Goal: Information Seeking & Learning: Learn about a topic

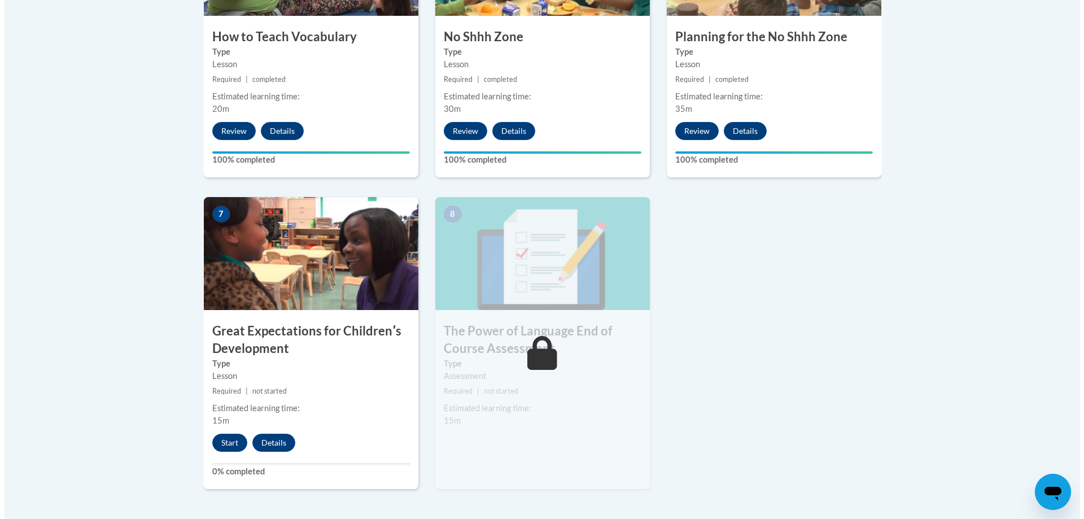
scroll to position [791, 0]
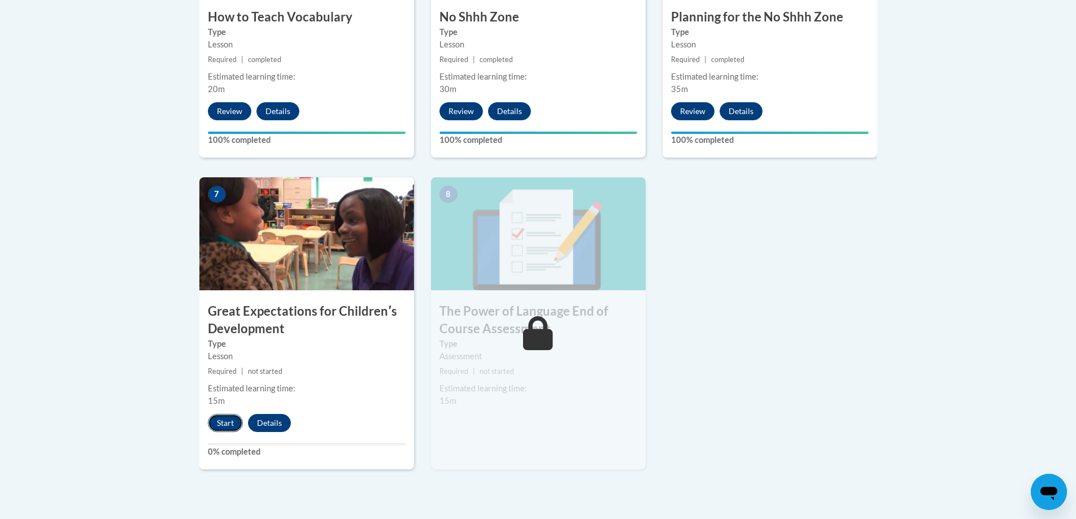
click at [219, 418] on button "Start" at bounding box center [225, 423] width 35 height 18
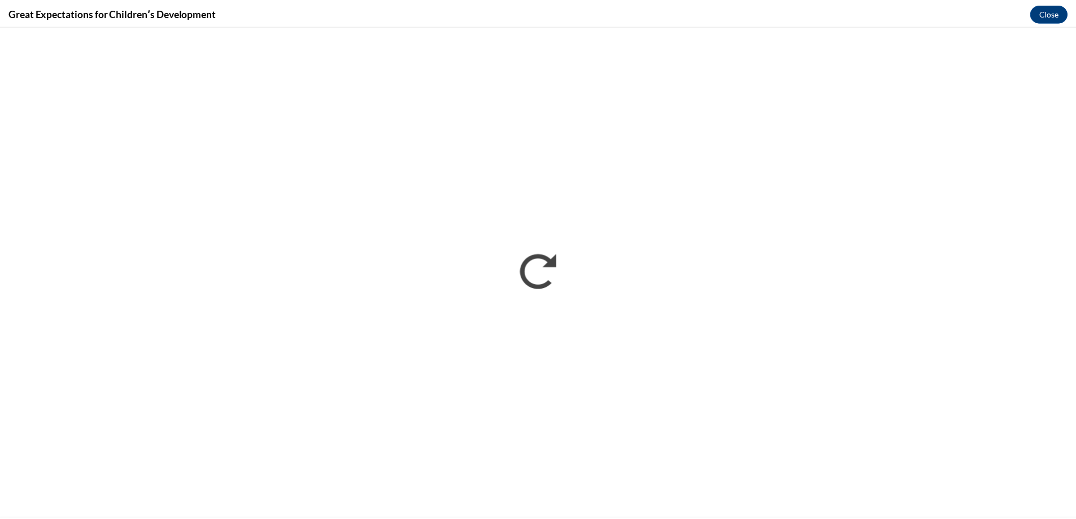
scroll to position [0, 0]
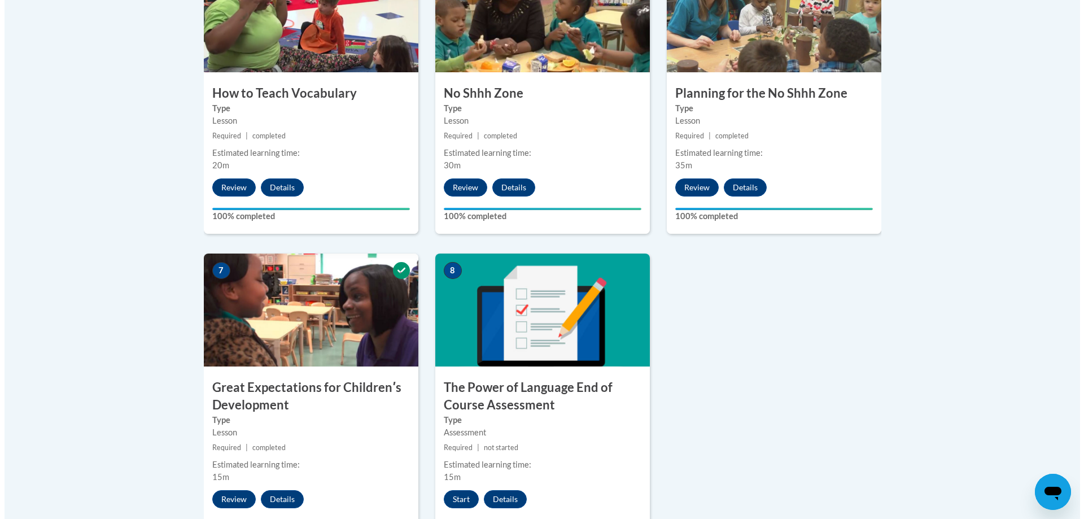
scroll to position [734, 0]
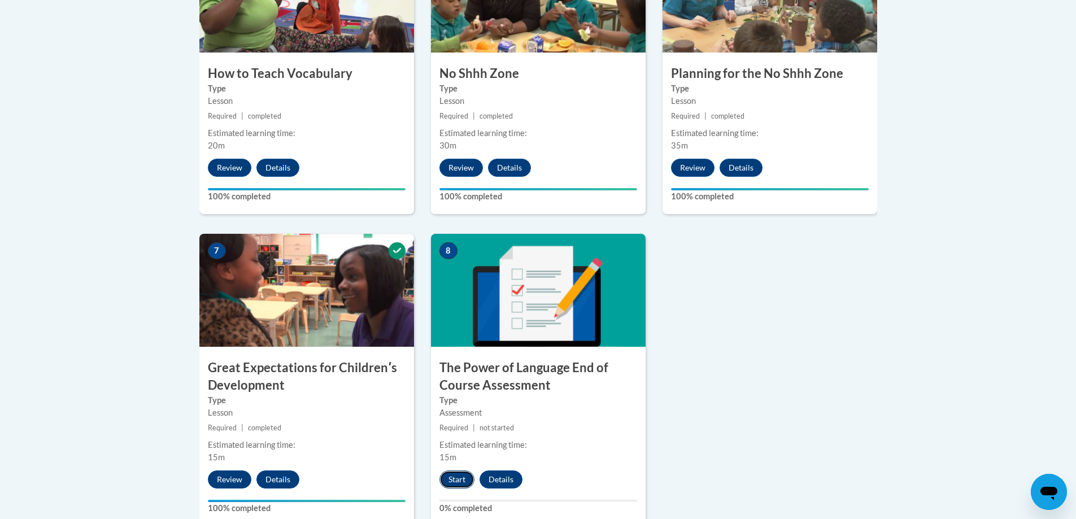
click at [457, 482] on button "Start" at bounding box center [456, 479] width 35 height 18
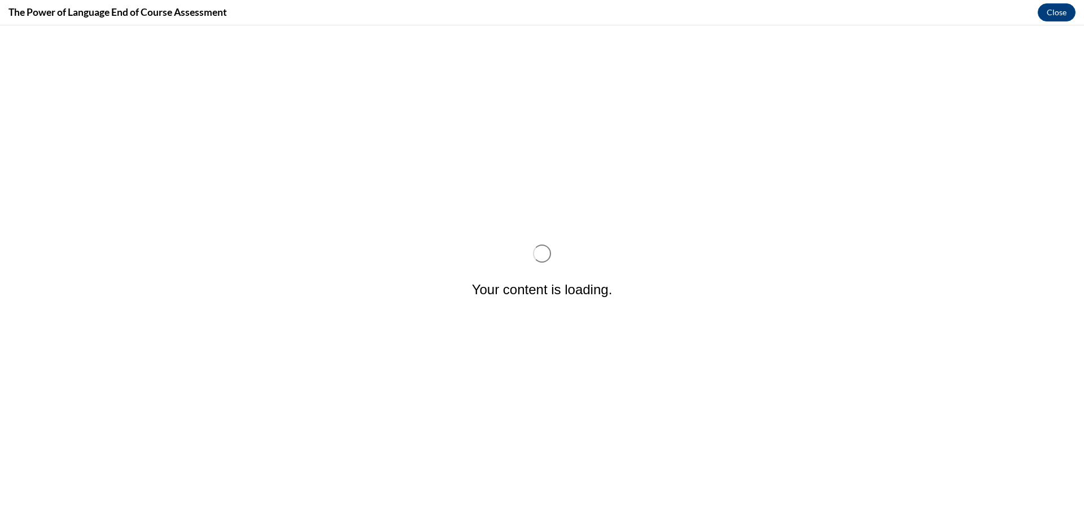
scroll to position [0, 0]
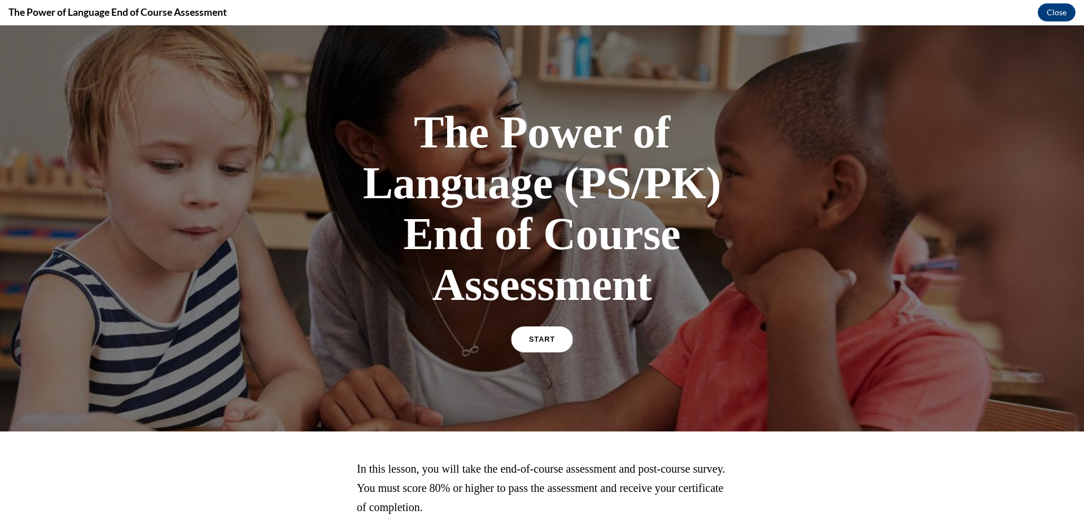
click at [524, 335] on link "START" at bounding box center [542, 339] width 62 height 26
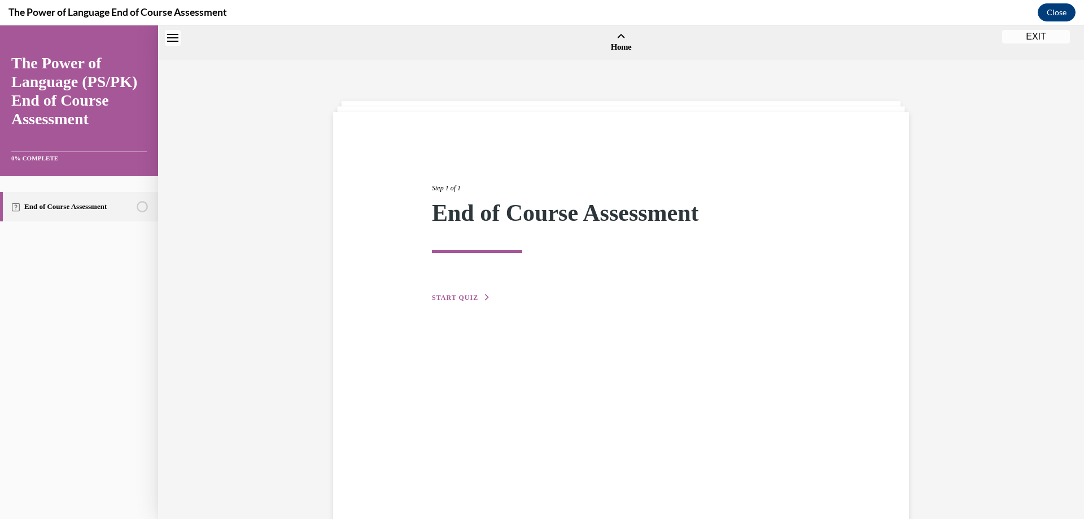
scroll to position [35, 0]
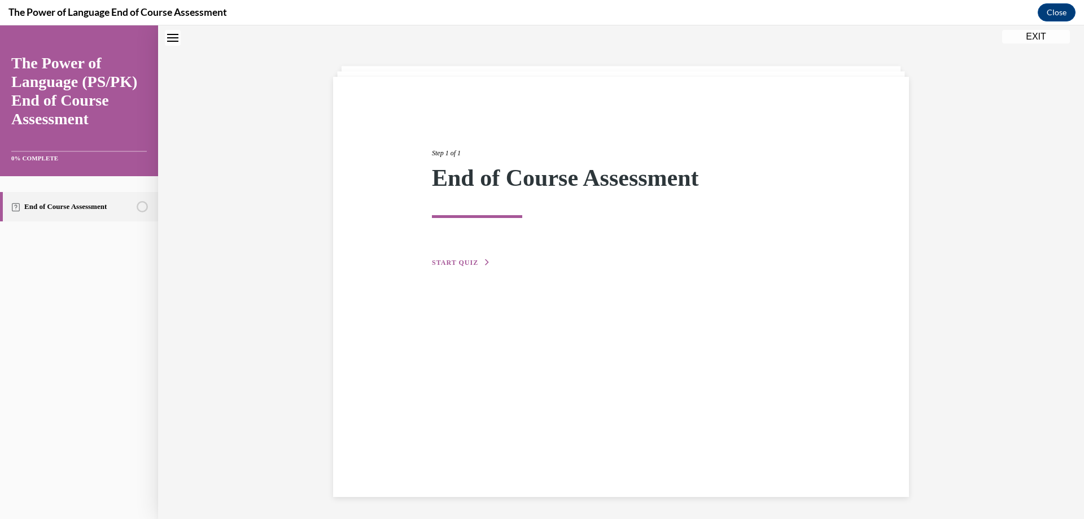
click at [463, 260] on span "START QUIZ" at bounding box center [455, 263] width 46 height 8
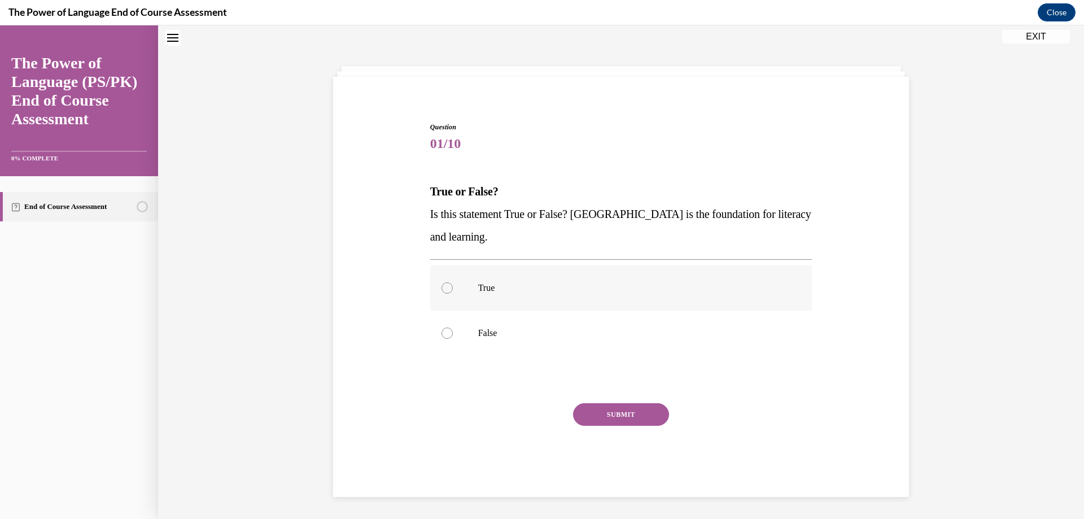
click at [444, 287] on div at bounding box center [447, 287] width 11 height 11
click at [444, 287] on input "True" at bounding box center [447, 287] width 11 height 11
radio input "true"
click at [588, 413] on button "SUBMIT" at bounding box center [621, 414] width 96 height 23
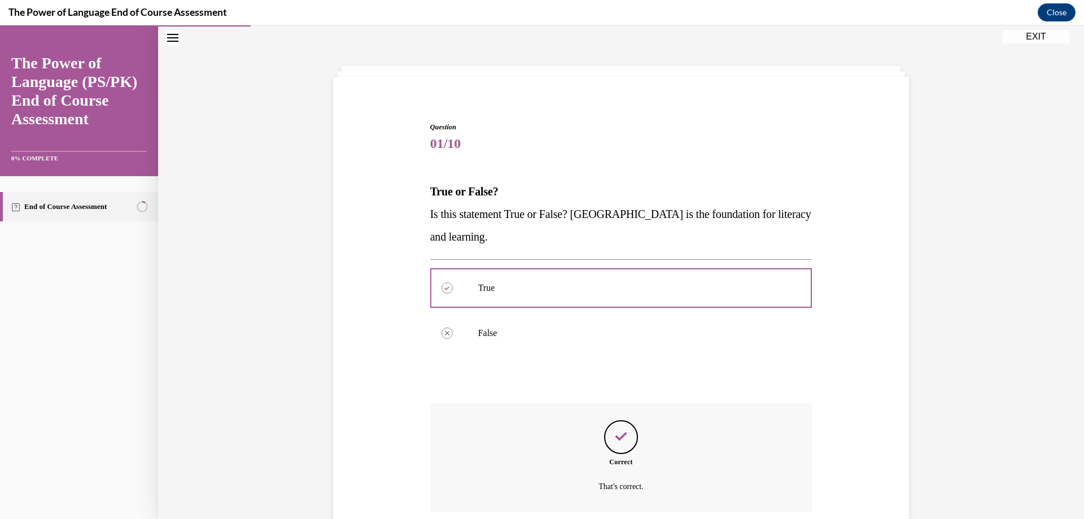
scroll to position [126, 0]
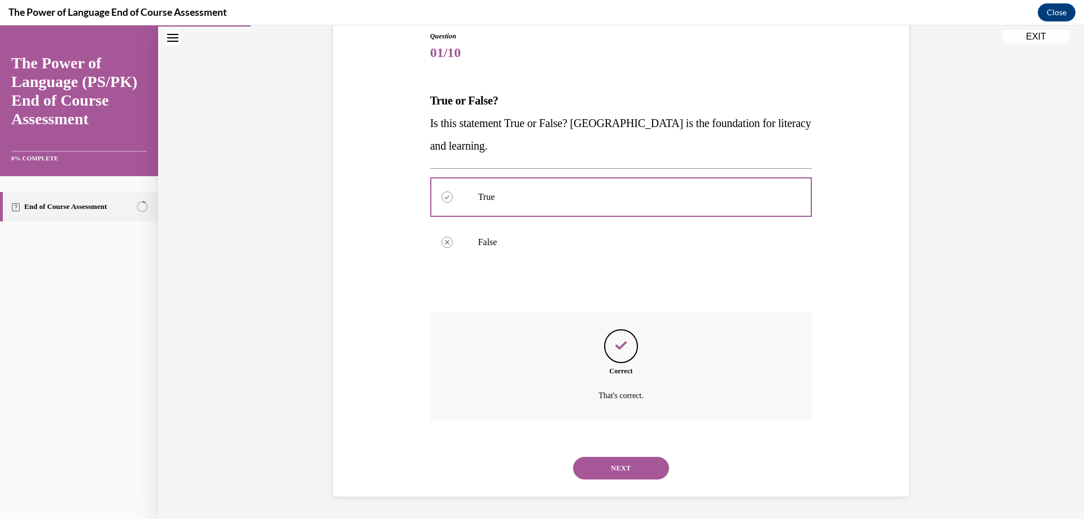
click at [615, 470] on button "NEXT" at bounding box center [621, 468] width 96 height 23
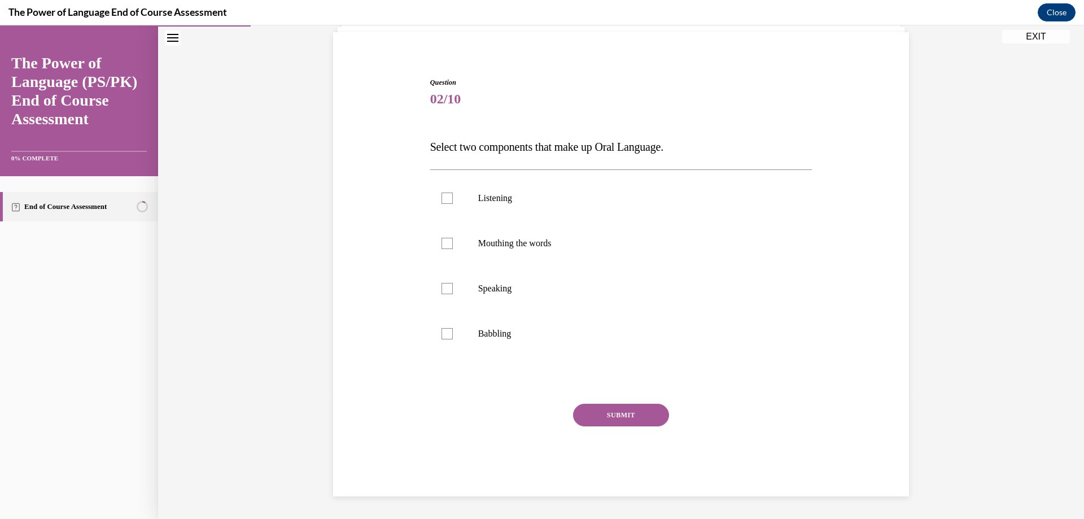
scroll to position [80, 0]
drag, startPoint x: 440, startPoint y: 286, endPoint x: 441, endPoint y: 295, distance: 9.7
click at [442, 291] on div at bounding box center [447, 288] width 11 height 11
click at [442, 291] on input "Speaking" at bounding box center [447, 288] width 11 height 11
checkbox input "true"
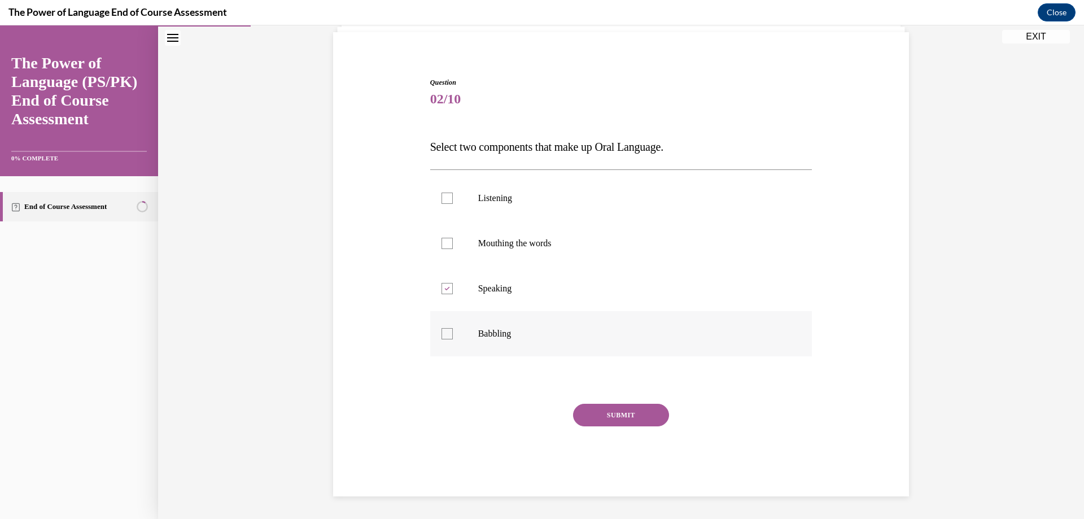
click at [442, 331] on div at bounding box center [447, 333] width 11 height 11
click at [442, 331] on input "Babbling" at bounding box center [447, 333] width 11 height 11
checkbox input "true"
click at [593, 410] on button "SUBMIT" at bounding box center [621, 415] width 96 height 23
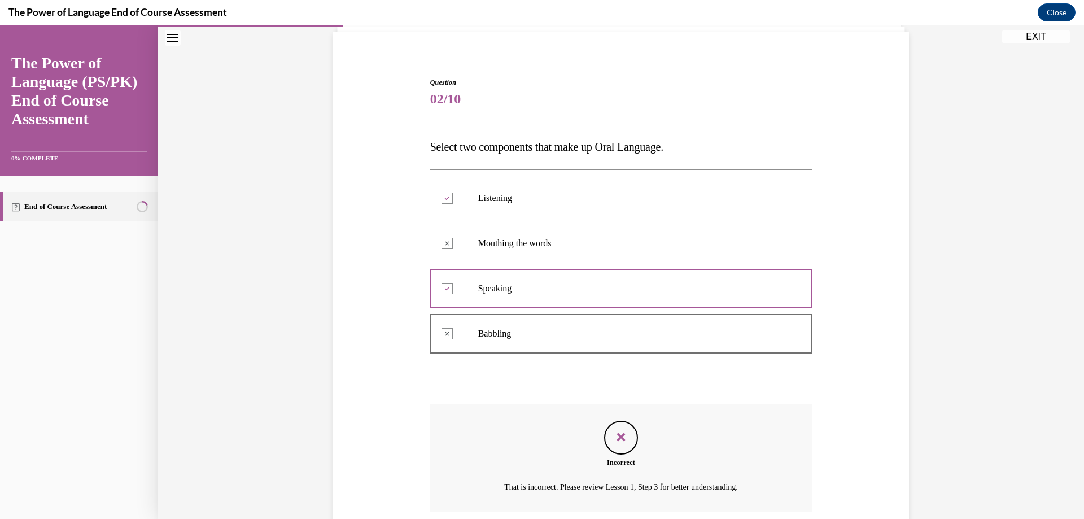
scroll to position [171, 0]
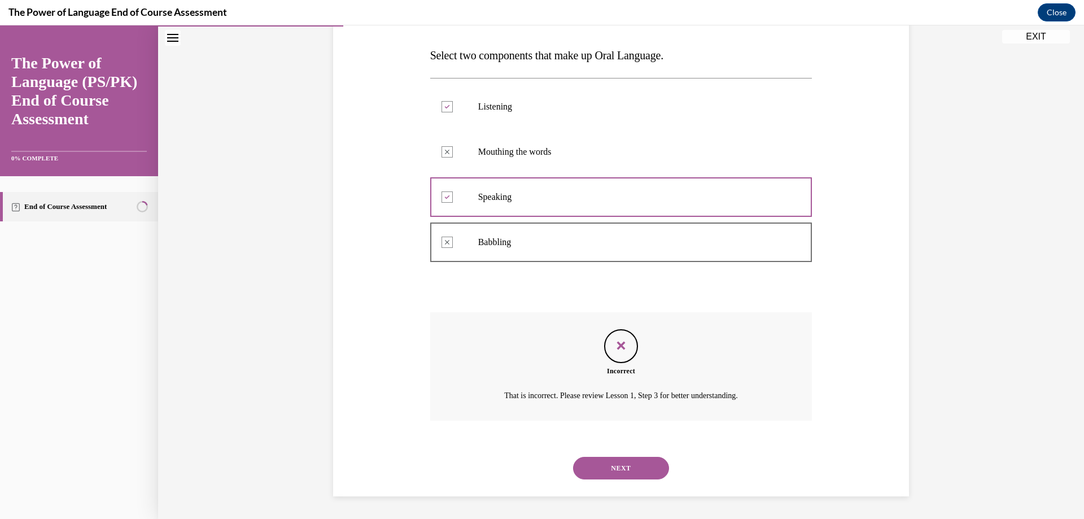
click at [608, 452] on div "NEXT" at bounding box center [621, 468] width 382 height 45
click at [617, 470] on button "NEXT" at bounding box center [621, 468] width 96 height 23
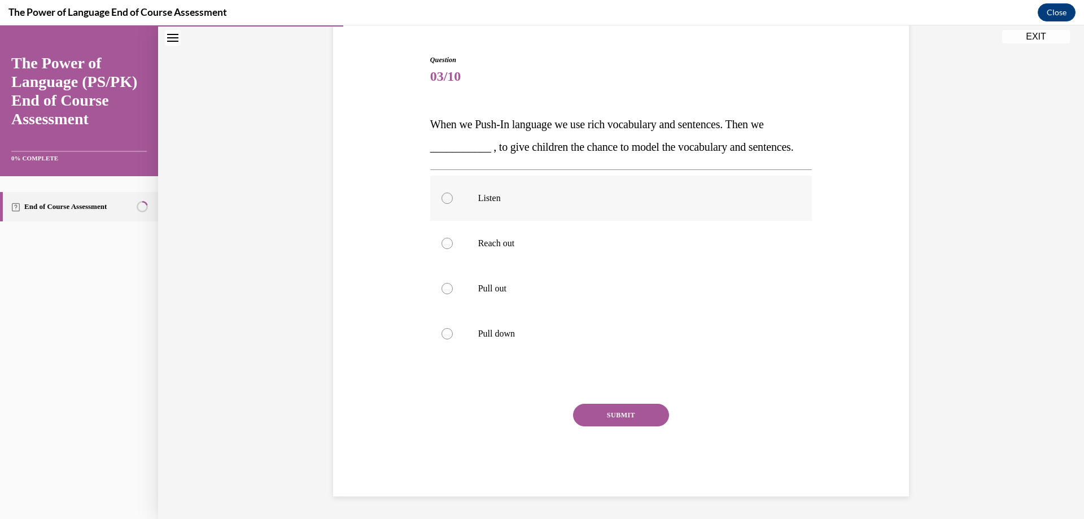
click at [442, 196] on div at bounding box center [447, 198] width 11 height 11
click at [442, 196] on input "Listen" at bounding box center [447, 198] width 11 height 11
radio input "true"
click at [603, 413] on button "SUBMIT" at bounding box center [621, 415] width 96 height 23
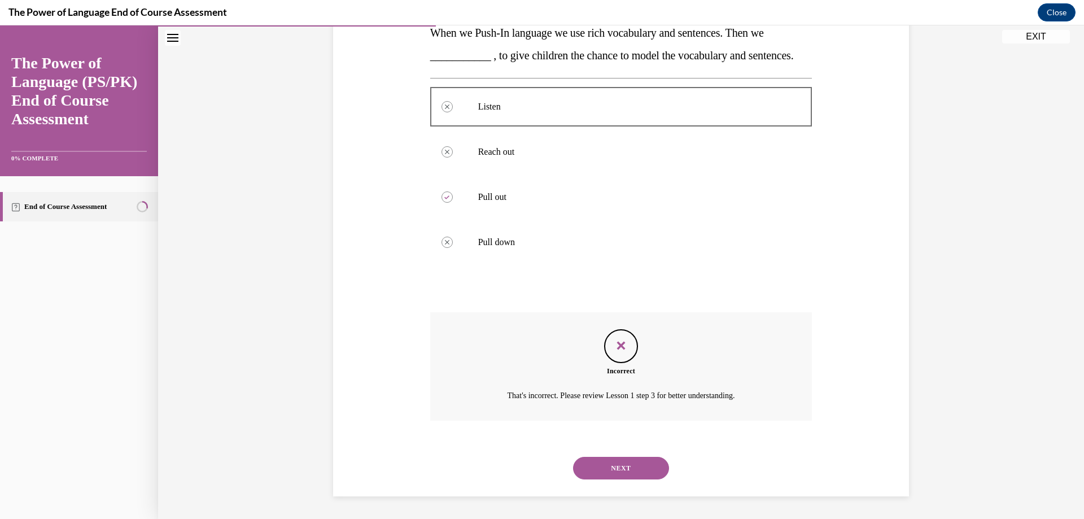
scroll to position [216, 0]
click at [603, 471] on button "NEXT" at bounding box center [621, 468] width 96 height 23
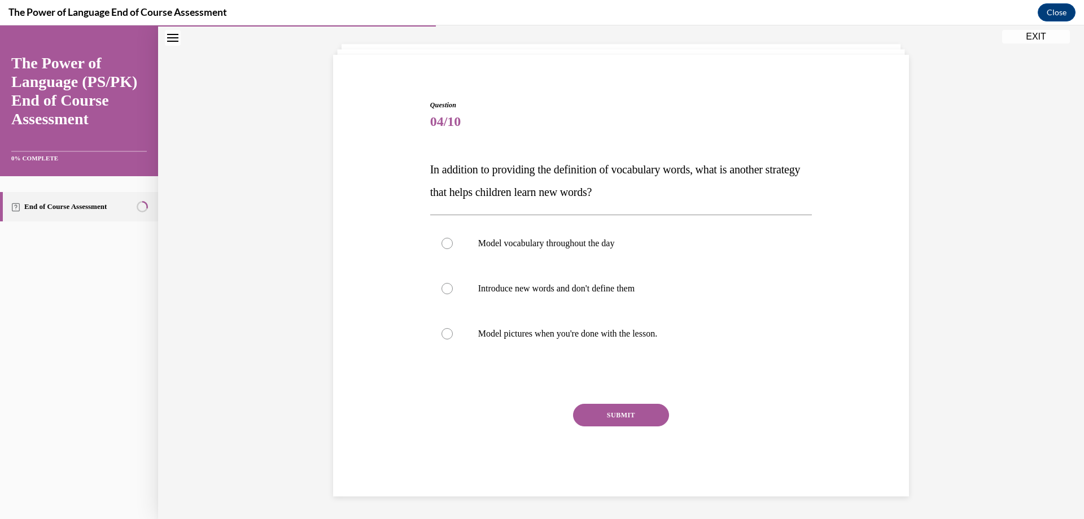
scroll to position [57, 0]
click at [442, 241] on div at bounding box center [447, 243] width 11 height 11
click at [442, 241] on input "Model vocabulary throughout the day" at bounding box center [447, 243] width 11 height 11
radio input "true"
click at [598, 413] on button "SUBMIT" at bounding box center [621, 415] width 96 height 23
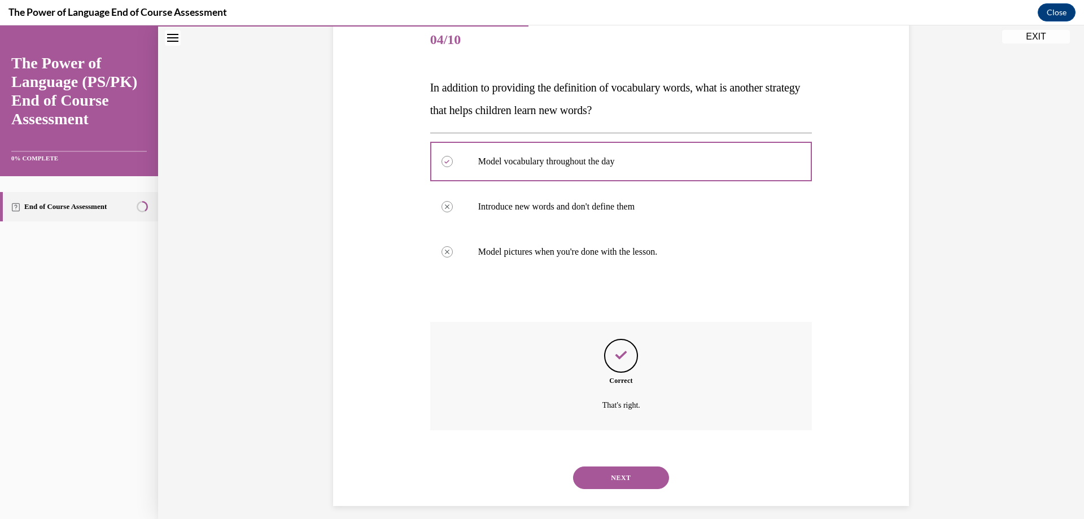
scroll to position [149, 0]
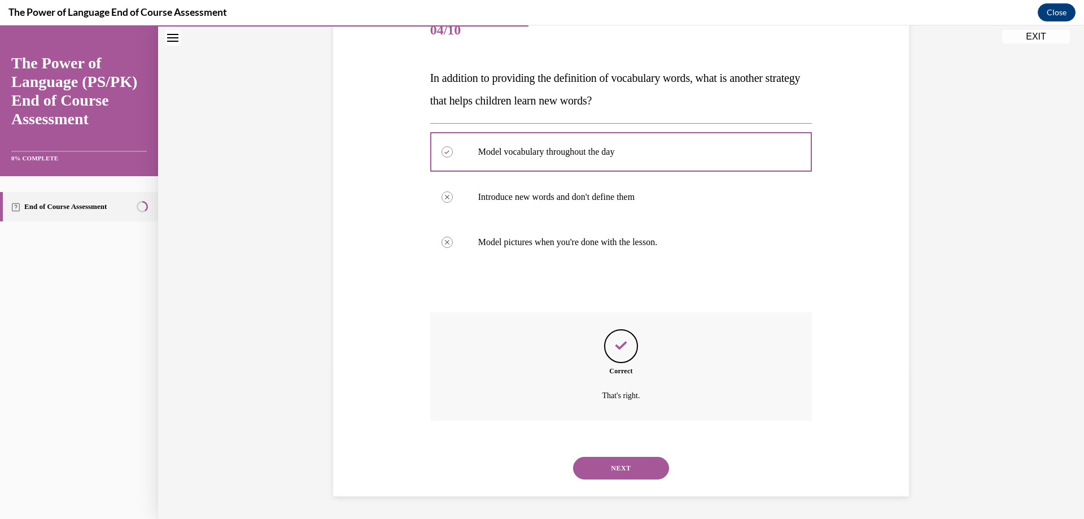
click at [626, 469] on button "NEXT" at bounding box center [621, 468] width 96 height 23
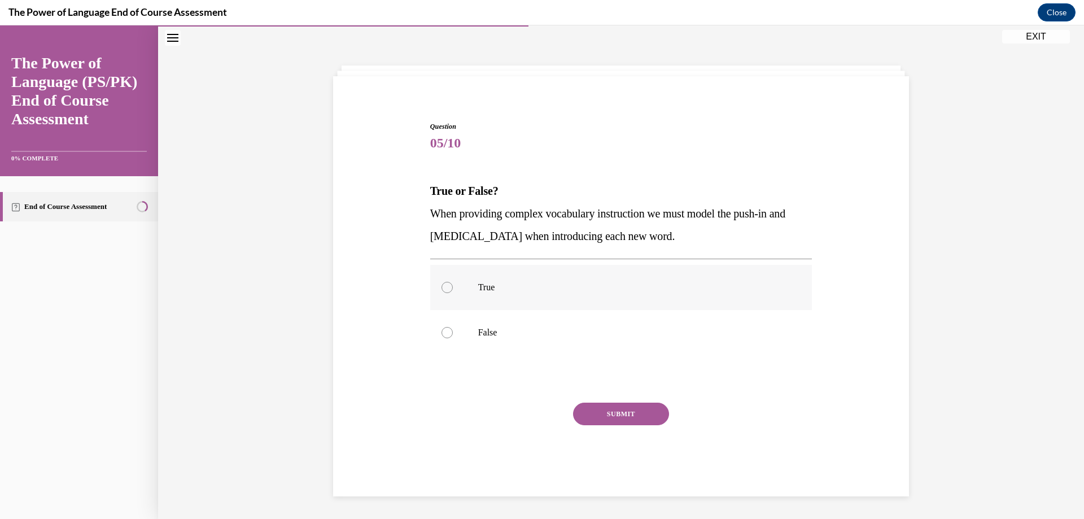
click at [442, 286] on div at bounding box center [447, 287] width 11 height 11
click at [442, 286] on input "True" at bounding box center [447, 287] width 11 height 11
radio input "true"
click at [599, 416] on button "SUBMIT" at bounding box center [621, 414] width 96 height 23
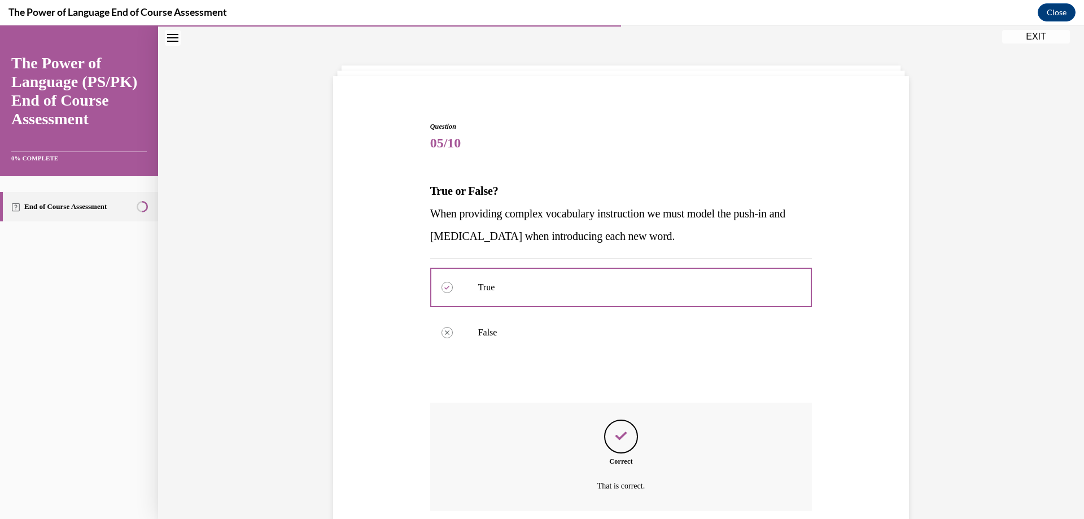
scroll to position [126, 0]
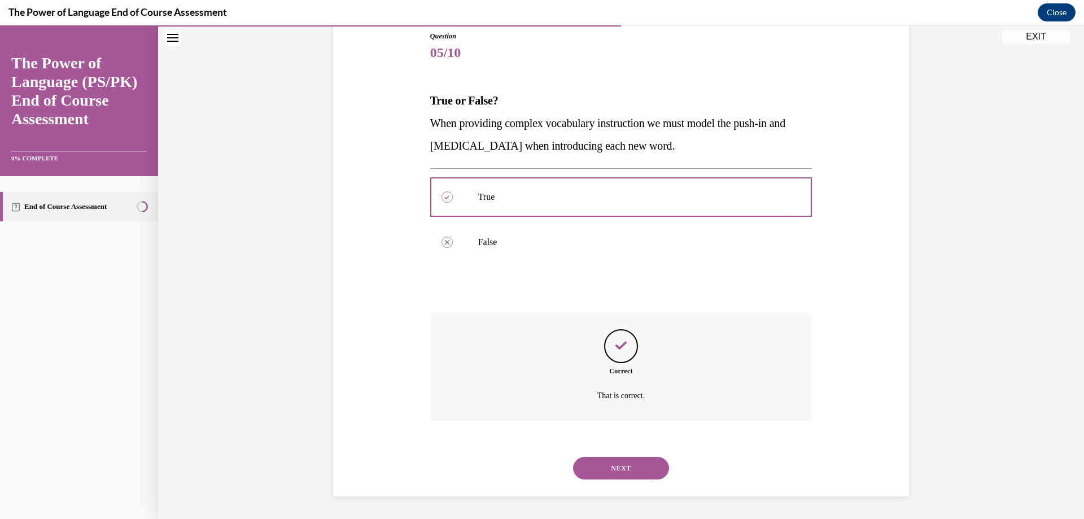
click at [616, 467] on button "NEXT" at bounding box center [621, 468] width 96 height 23
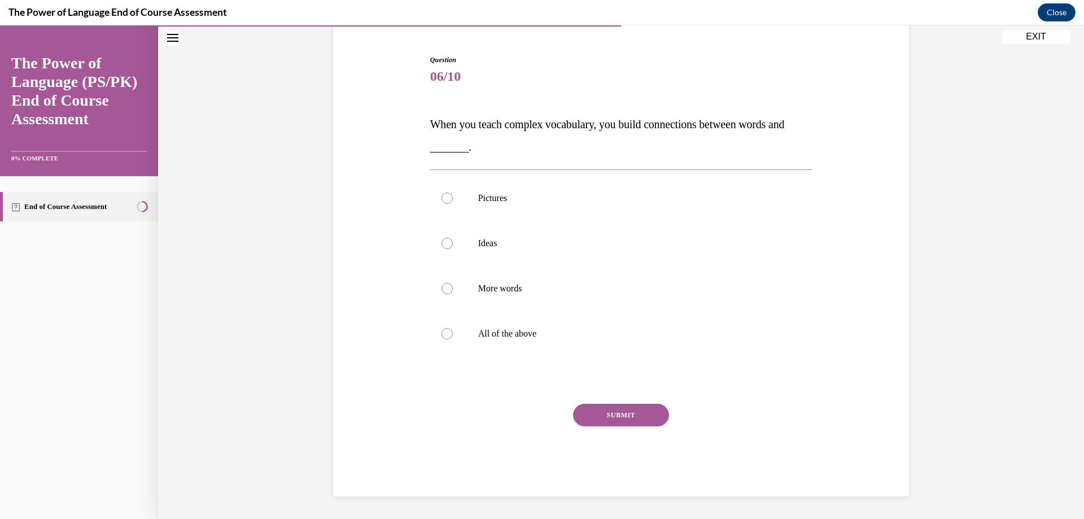
scroll to position [36, 0]
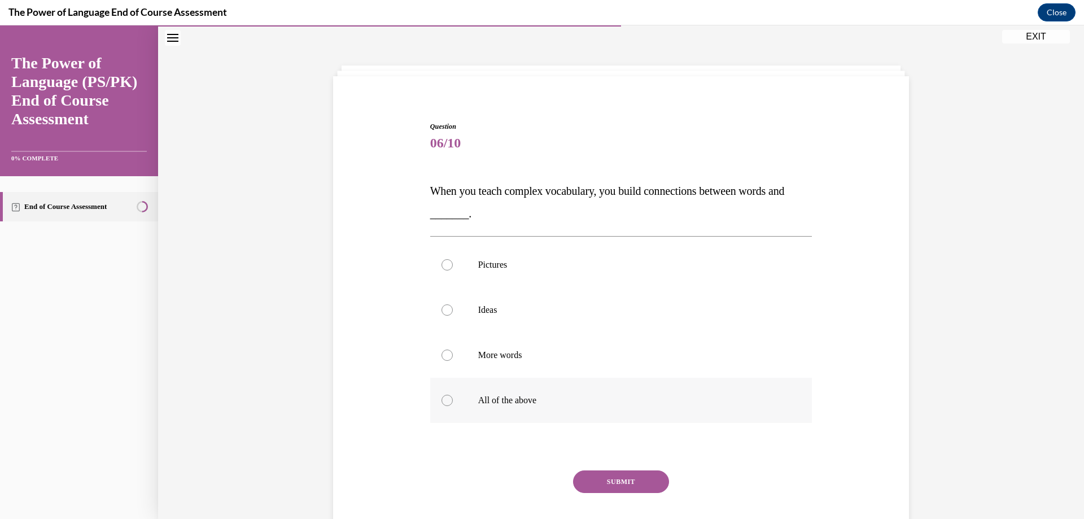
click at [442, 398] on div at bounding box center [447, 400] width 11 height 11
click at [442, 398] on input "All of the above" at bounding box center [447, 400] width 11 height 11
radio input "true"
click at [608, 480] on button "SUBMIT" at bounding box center [621, 481] width 96 height 23
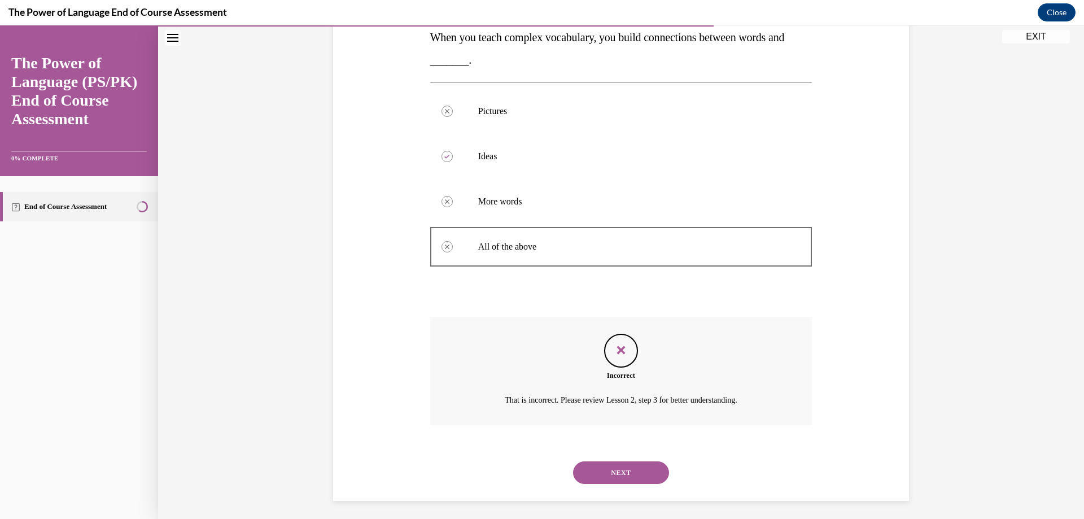
scroll to position [194, 0]
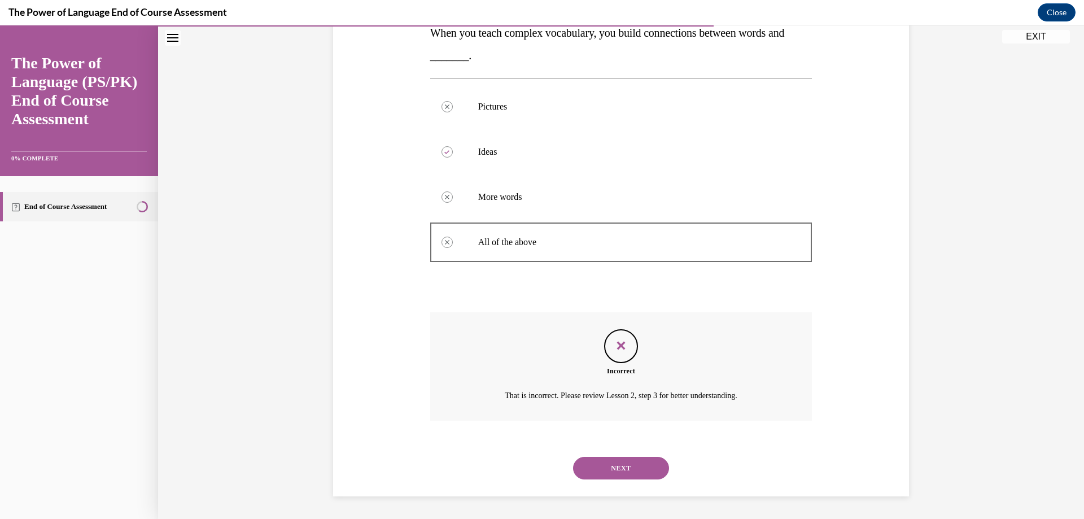
click at [605, 466] on button "NEXT" at bounding box center [621, 468] width 96 height 23
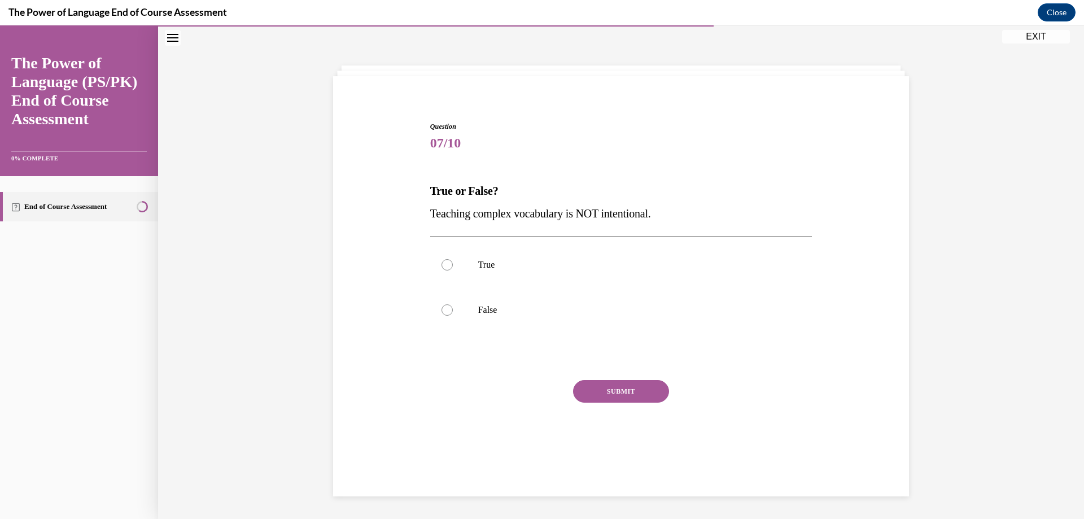
scroll to position [36, 0]
click at [444, 308] on div at bounding box center [447, 309] width 11 height 11
click at [444, 308] on input "False" at bounding box center [447, 309] width 11 height 11
radio input "true"
click at [604, 387] on button "SUBMIT" at bounding box center [621, 391] width 96 height 23
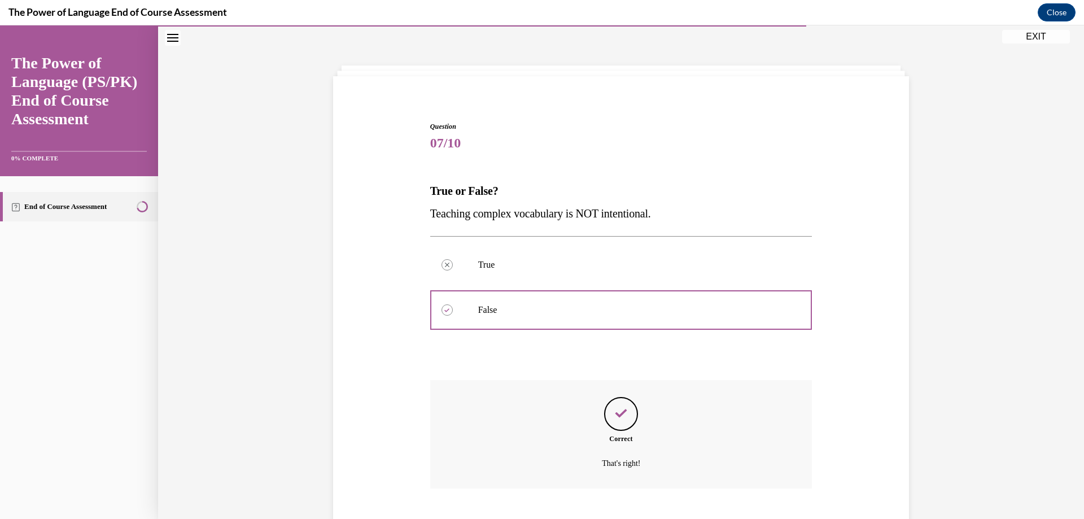
scroll to position [103, 0]
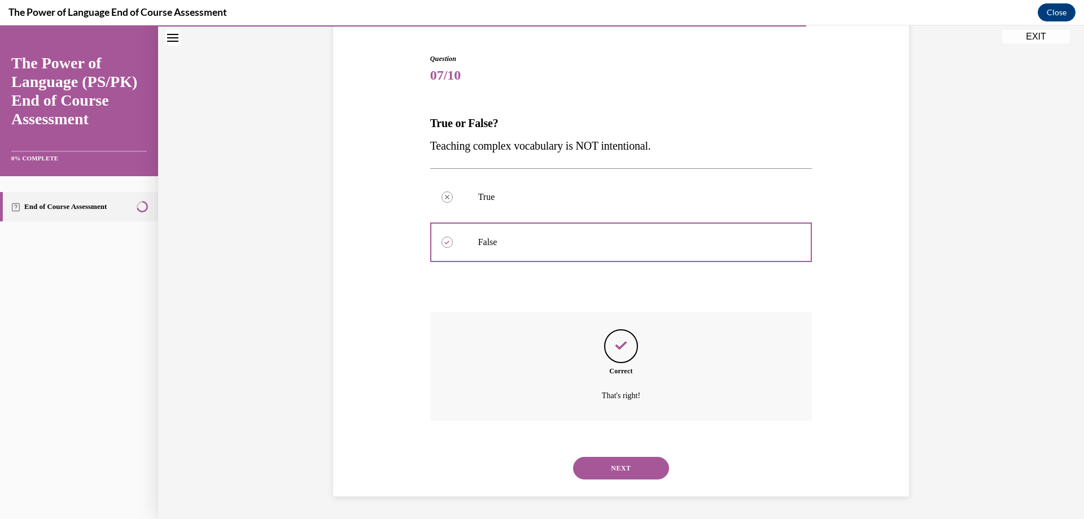
click at [626, 469] on button "NEXT" at bounding box center [621, 468] width 96 height 23
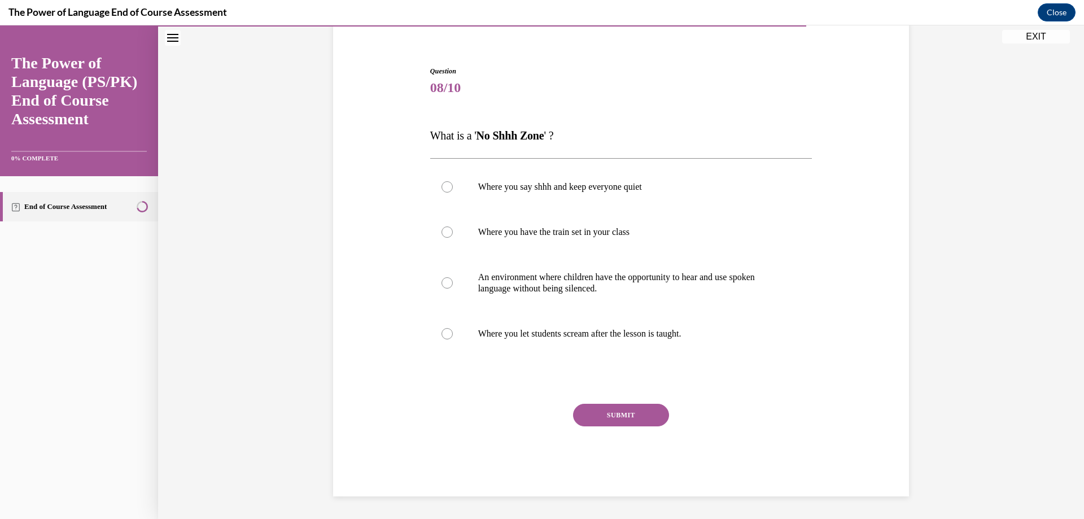
scroll to position [47, 0]
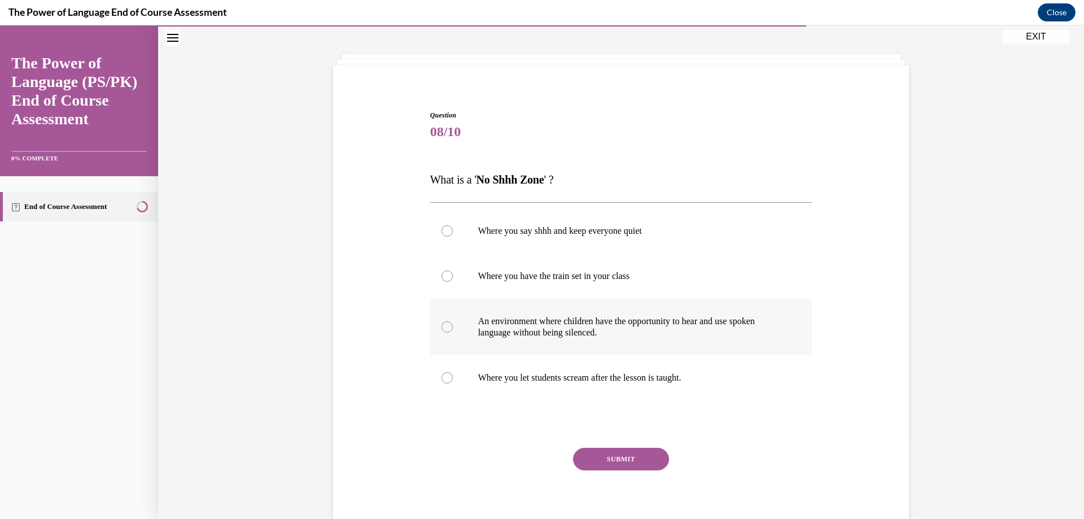
click at [444, 328] on div at bounding box center [447, 326] width 11 height 11
click at [444, 328] on input "An environment where children have the opportunity to hear and use spoken langu…" at bounding box center [447, 326] width 11 height 11
radio input "true"
click at [607, 463] on button "SUBMIT" at bounding box center [621, 459] width 96 height 23
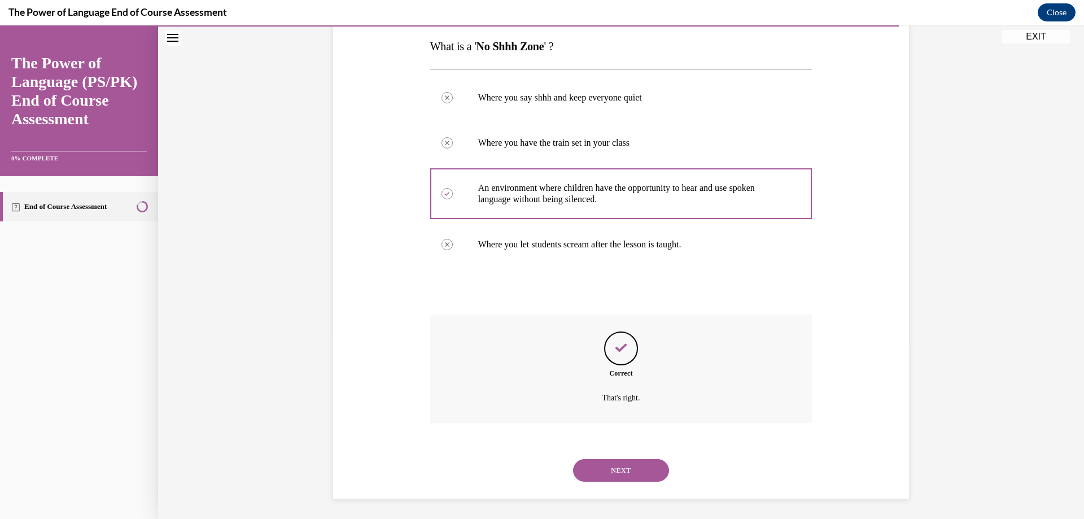
scroll to position [182, 0]
click at [608, 468] on button "NEXT" at bounding box center [621, 468] width 96 height 23
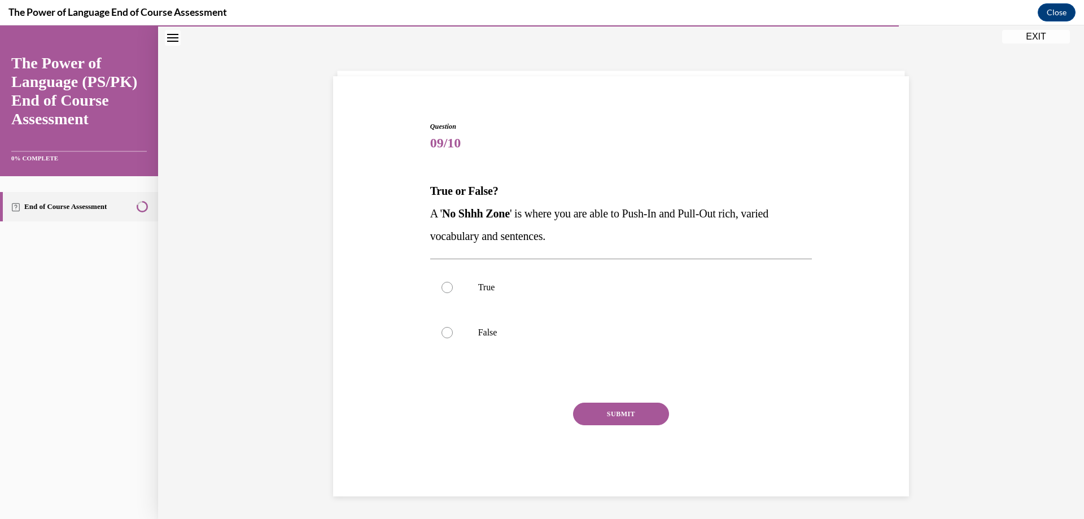
scroll to position [36, 0]
click at [442, 286] on div at bounding box center [447, 287] width 11 height 11
click at [442, 286] on input "True" at bounding box center [447, 287] width 11 height 11
radio input "true"
click at [613, 421] on button "SUBMIT" at bounding box center [621, 414] width 96 height 23
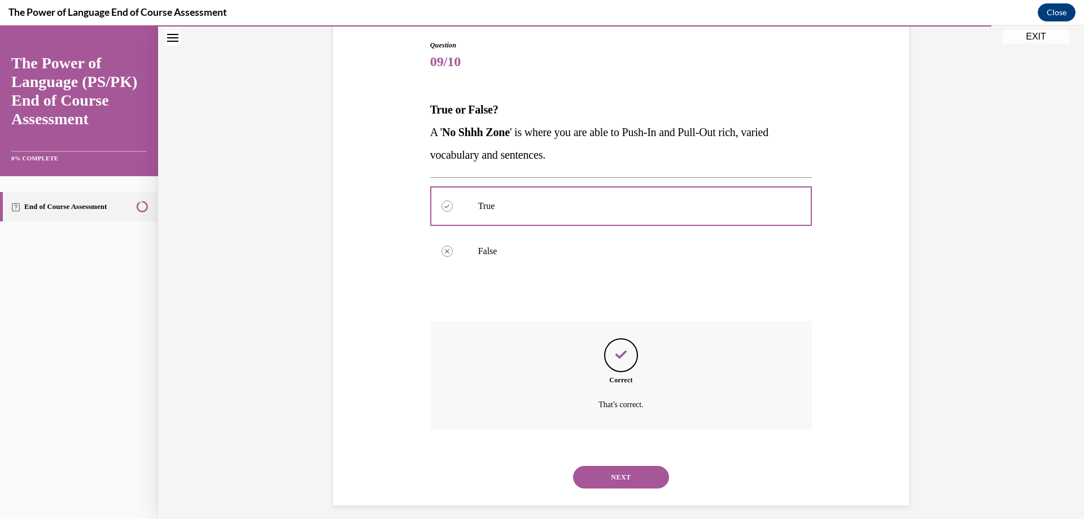
scroll to position [126, 0]
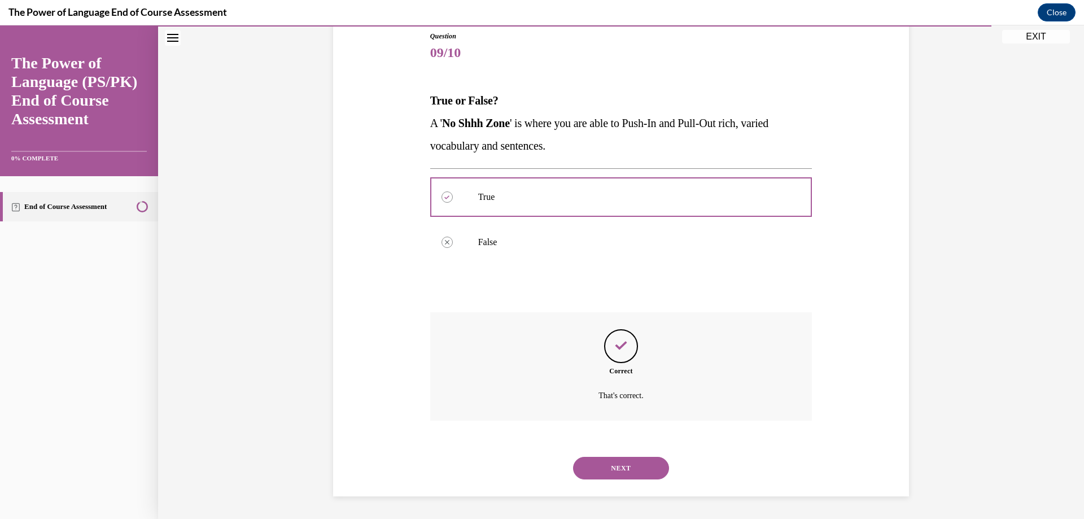
click at [612, 468] on button "NEXT" at bounding box center [621, 468] width 96 height 23
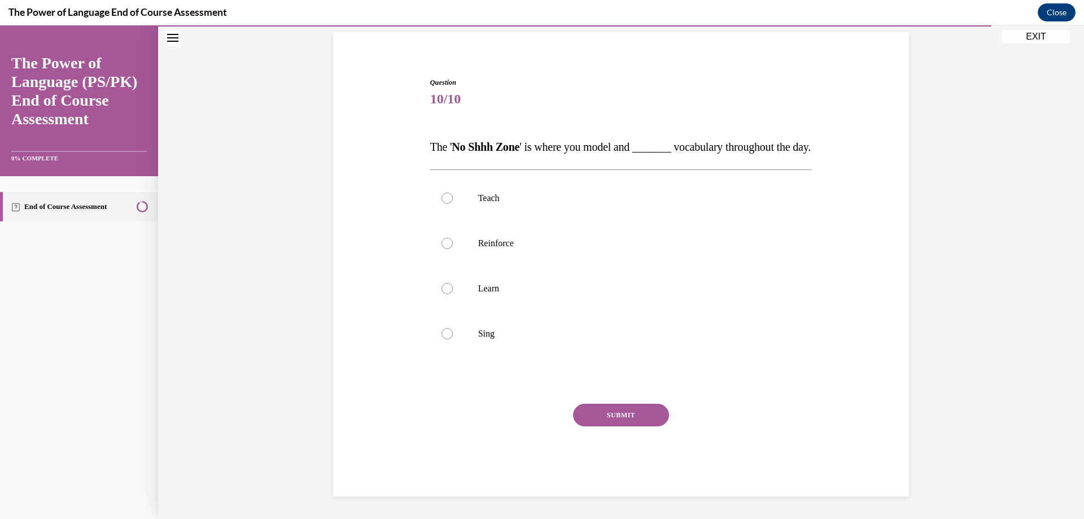
scroll to position [36, 0]
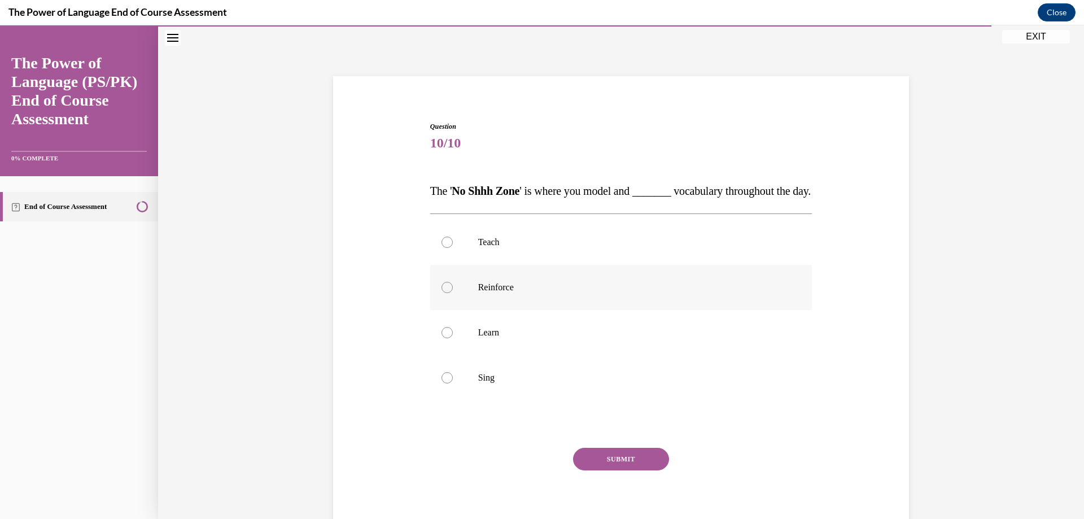
click at [442, 293] on div at bounding box center [447, 287] width 11 height 11
click at [442, 293] on input "Reinforce" at bounding box center [447, 287] width 11 height 11
radio input "true"
click at [576, 470] on button "SUBMIT" at bounding box center [621, 459] width 96 height 23
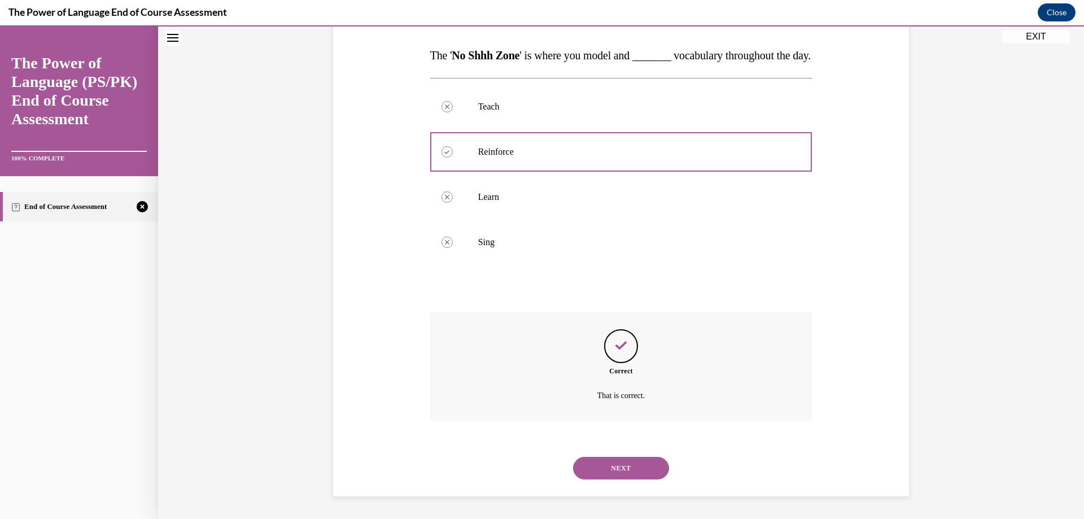
scroll to position [194, 0]
click at [592, 470] on button "NEXT" at bounding box center [621, 468] width 96 height 23
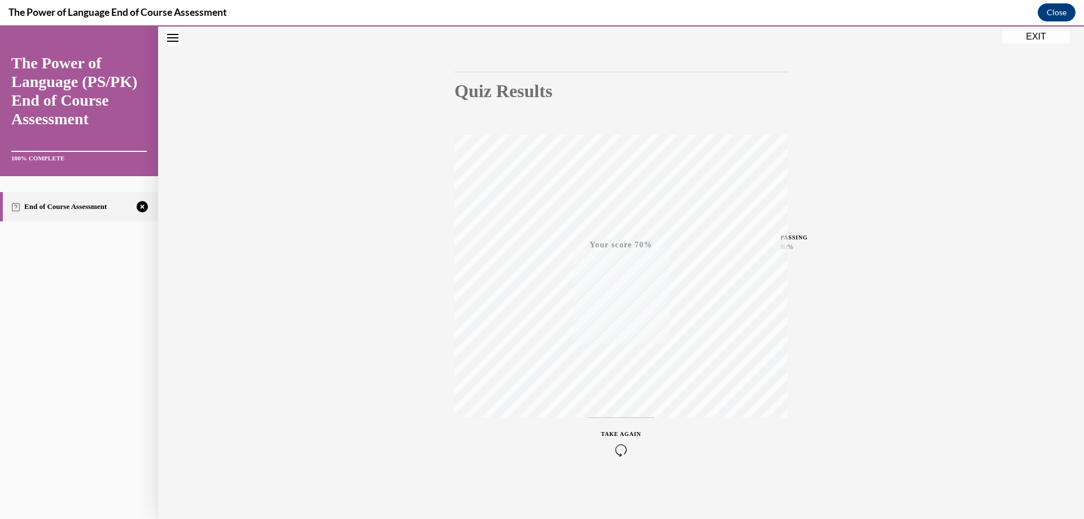
click at [621, 451] on icon "button" at bounding box center [621, 450] width 40 height 12
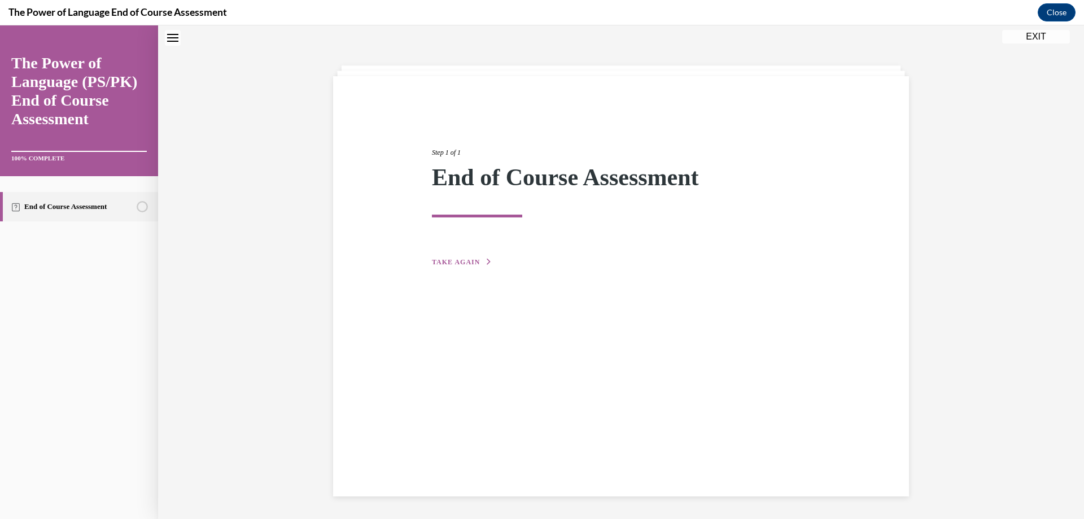
scroll to position [36, 0]
click at [469, 261] on span "TAKE AGAIN" at bounding box center [456, 262] width 48 height 8
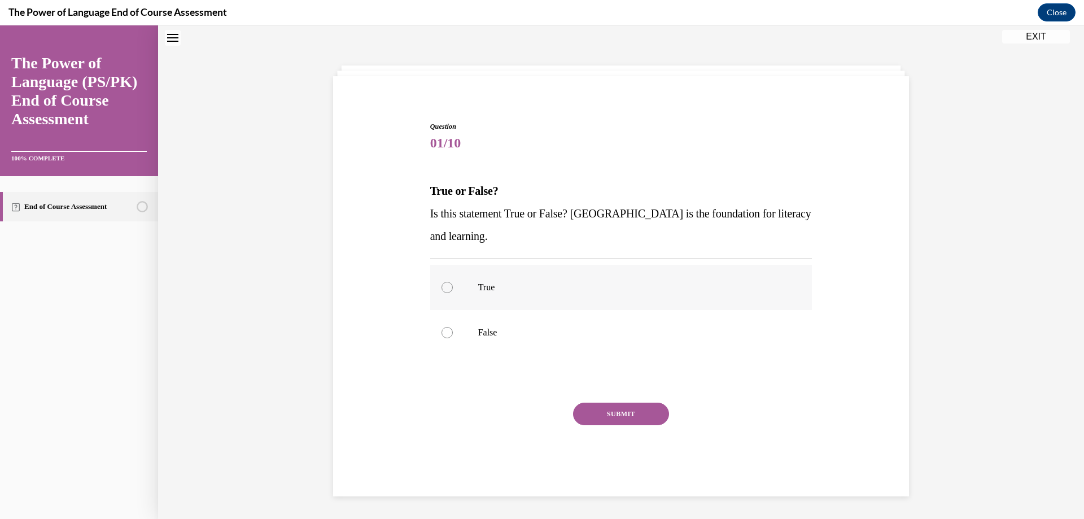
click at [442, 285] on div at bounding box center [447, 287] width 11 height 11
click at [442, 285] on input "True" at bounding box center [447, 287] width 11 height 11
radio input "true"
click at [604, 415] on button "SUBMIT" at bounding box center [621, 414] width 96 height 23
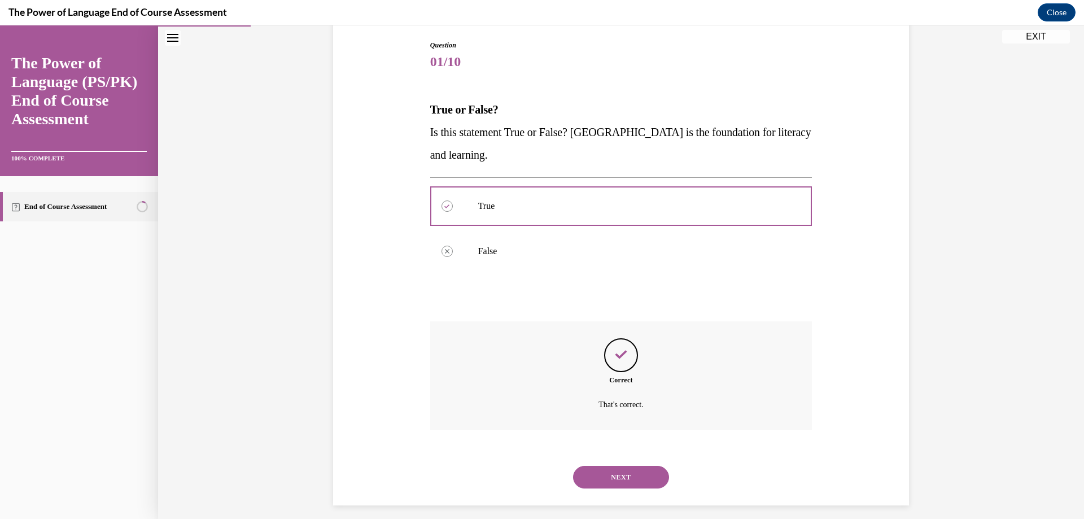
scroll to position [126, 0]
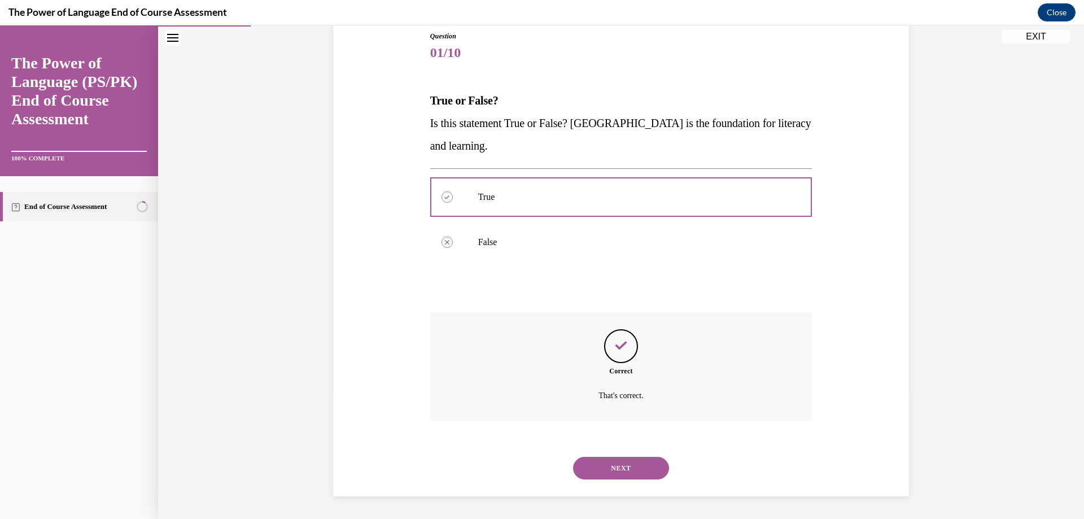
click at [620, 468] on button "NEXT" at bounding box center [621, 468] width 96 height 23
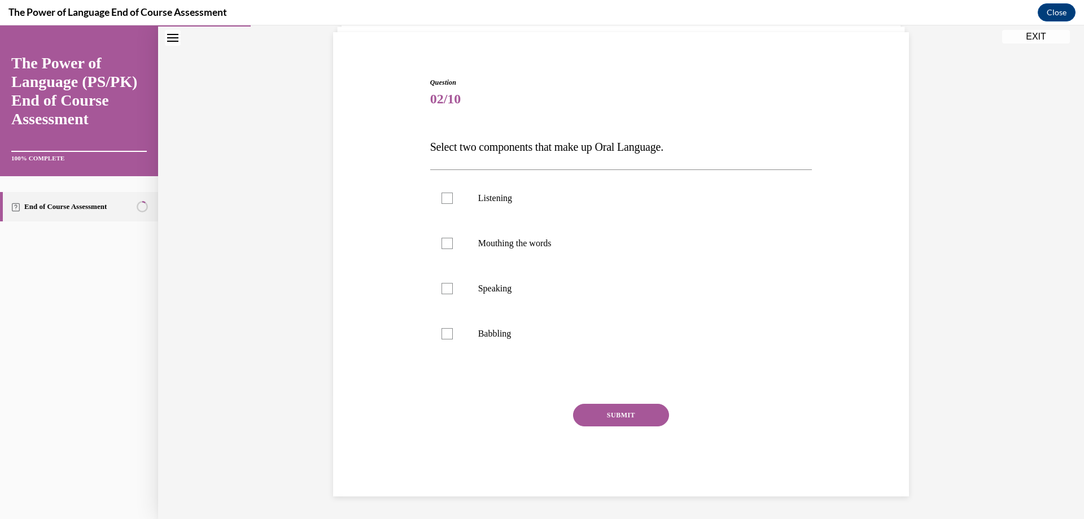
scroll to position [80, 0]
click at [442, 286] on div at bounding box center [447, 288] width 11 height 11
click at [442, 286] on input "Speaking" at bounding box center [447, 288] width 11 height 11
checkbox input "true"
drag, startPoint x: 441, startPoint y: 196, endPoint x: 507, endPoint y: 261, distance: 93.1
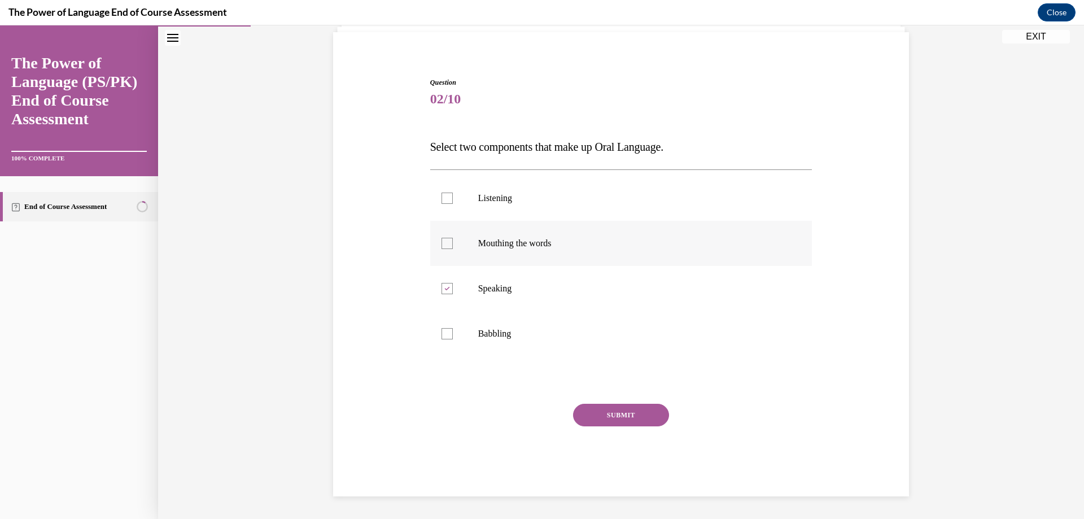
click at [442, 196] on div at bounding box center [447, 198] width 11 height 11
click at [442, 196] on input "Listening" at bounding box center [447, 198] width 11 height 11
checkbox input "true"
click at [627, 409] on button "SUBMIT" at bounding box center [621, 415] width 96 height 23
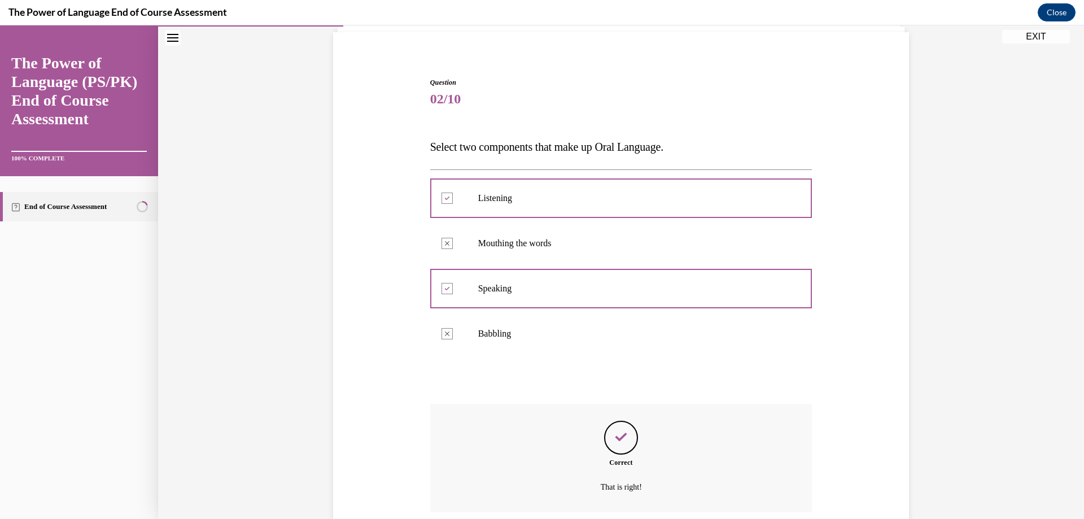
scroll to position [171, 0]
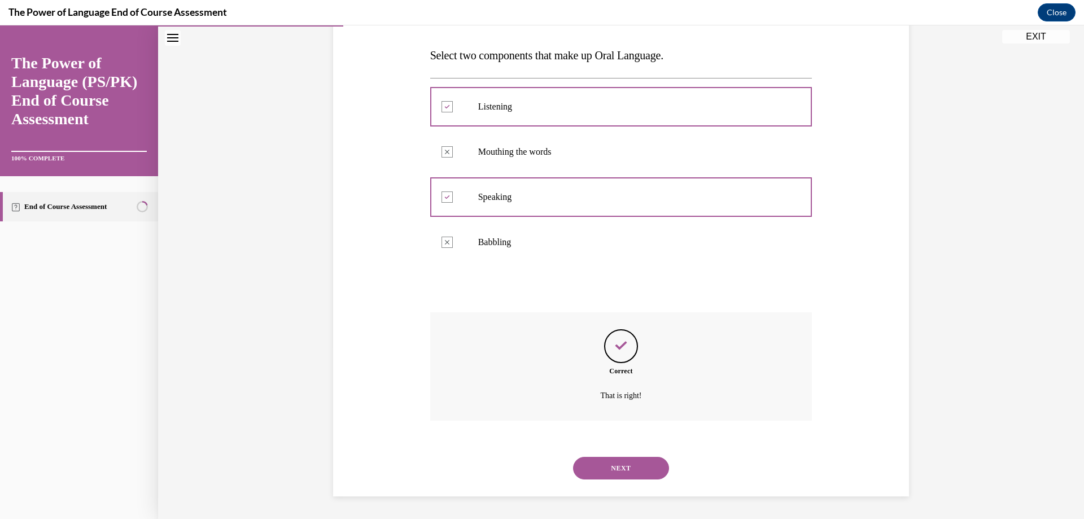
click at [635, 462] on button "NEXT" at bounding box center [621, 468] width 96 height 23
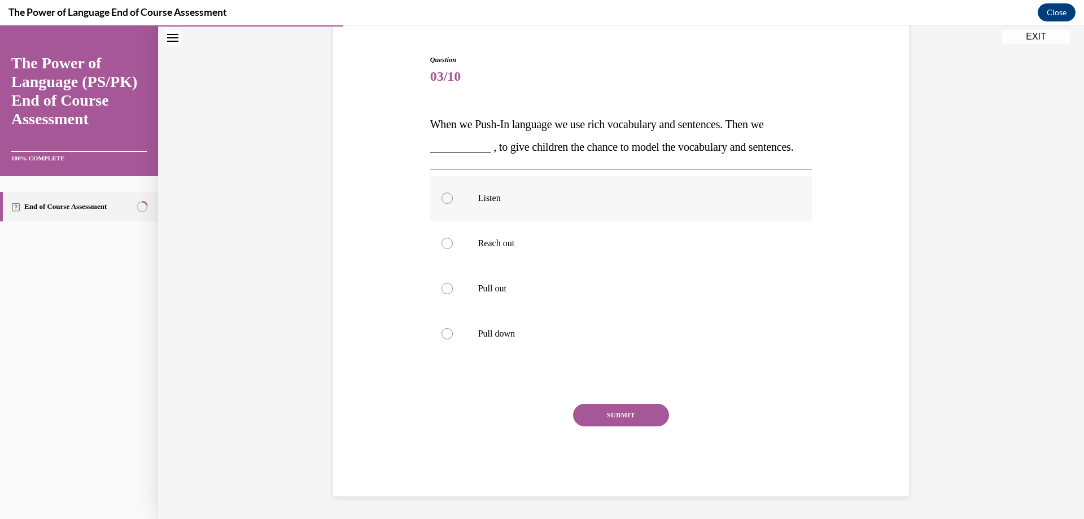
click at [443, 197] on div at bounding box center [447, 198] width 11 height 11
click at [443, 197] on input "Listen" at bounding box center [447, 198] width 11 height 11
radio input "true"
click at [618, 412] on button "SUBMIT" at bounding box center [621, 415] width 96 height 23
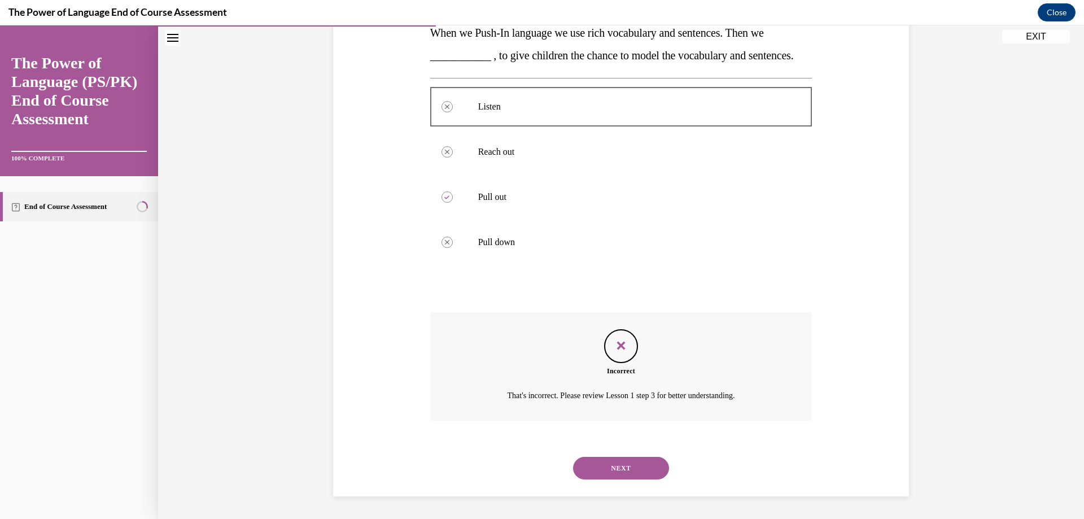
scroll to position [216, 0]
click at [617, 466] on button "NEXT" at bounding box center [621, 468] width 96 height 23
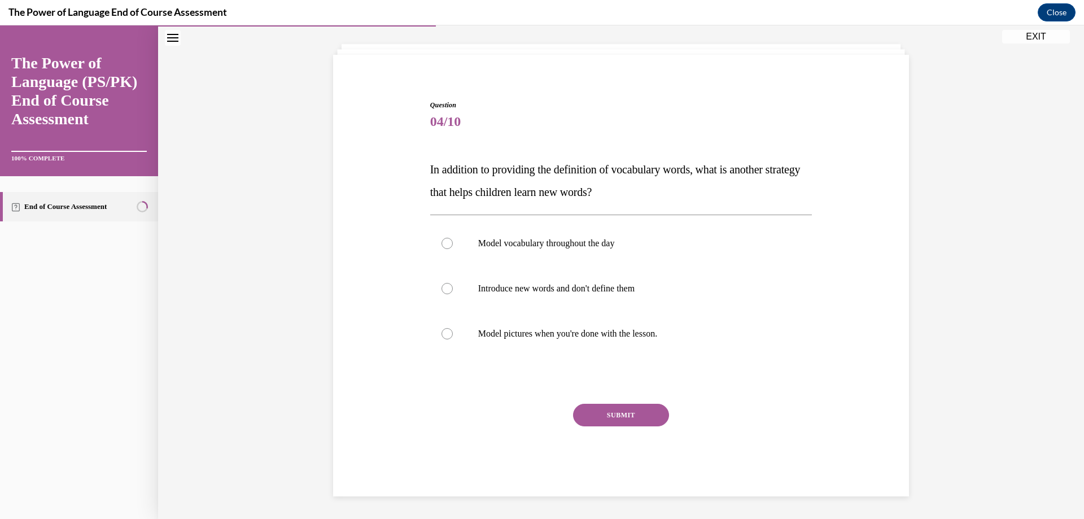
scroll to position [57, 0]
click at [442, 246] on div at bounding box center [447, 243] width 11 height 11
click at [442, 246] on input "Model vocabulary throughout the day" at bounding box center [447, 243] width 11 height 11
radio input "true"
click at [606, 416] on button "SUBMIT" at bounding box center [621, 415] width 96 height 23
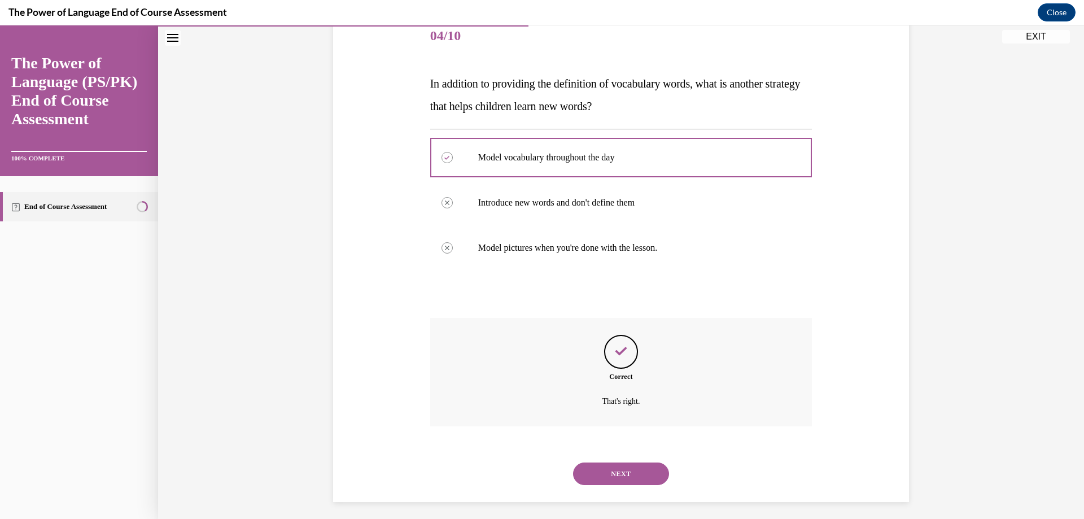
scroll to position [149, 0]
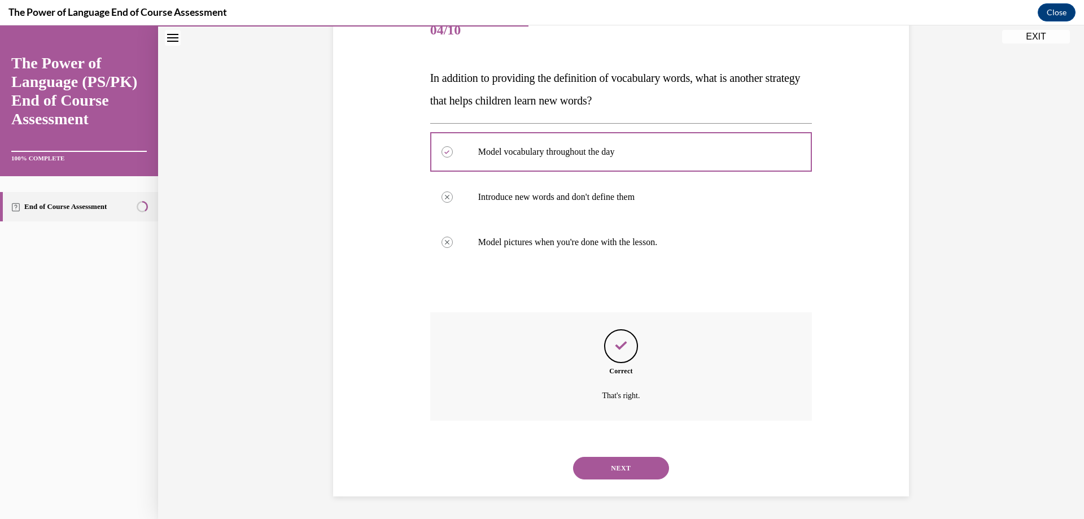
click at [611, 466] on button "NEXT" at bounding box center [621, 468] width 96 height 23
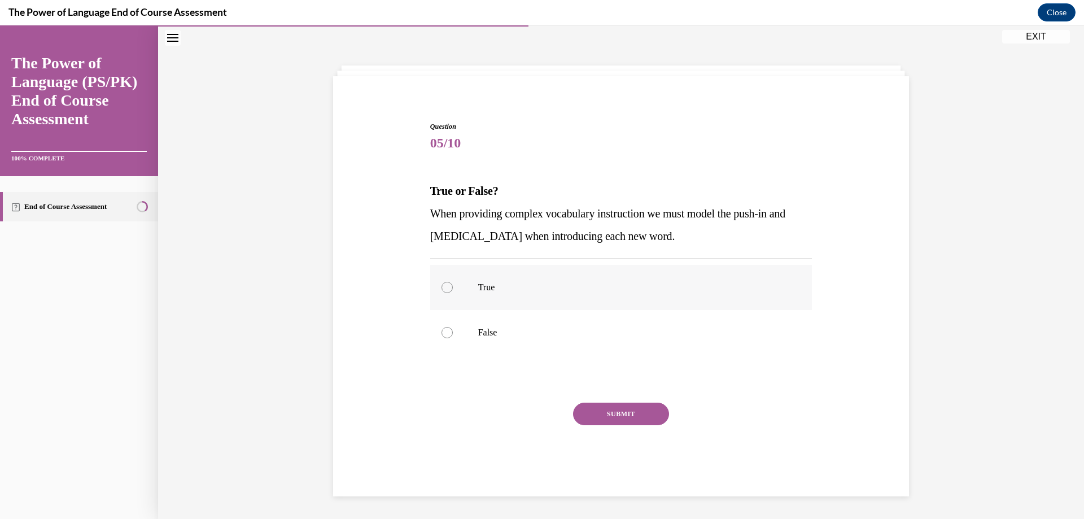
click at [442, 286] on div at bounding box center [447, 287] width 11 height 11
click at [442, 286] on input "True" at bounding box center [447, 287] width 11 height 11
radio input "true"
click at [598, 415] on button "SUBMIT" at bounding box center [621, 414] width 96 height 23
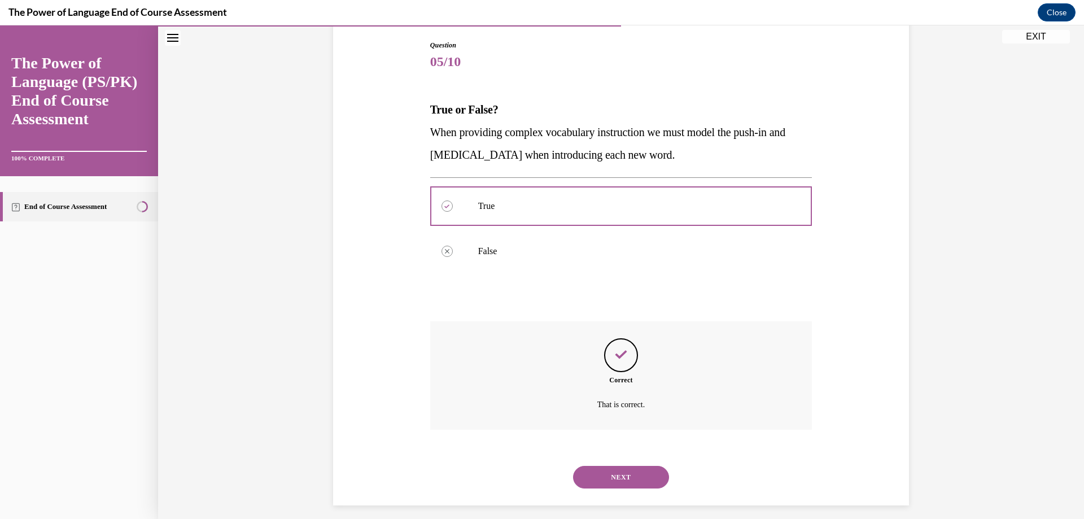
scroll to position [126, 0]
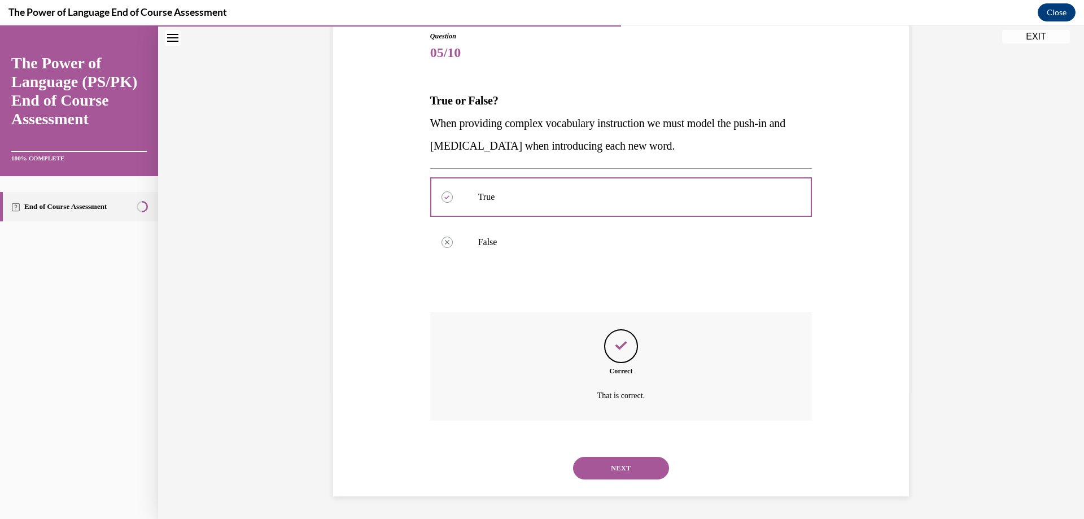
click at [615, 464] on button "NEXT" at bounding box center [621, 468] width 96 height 23
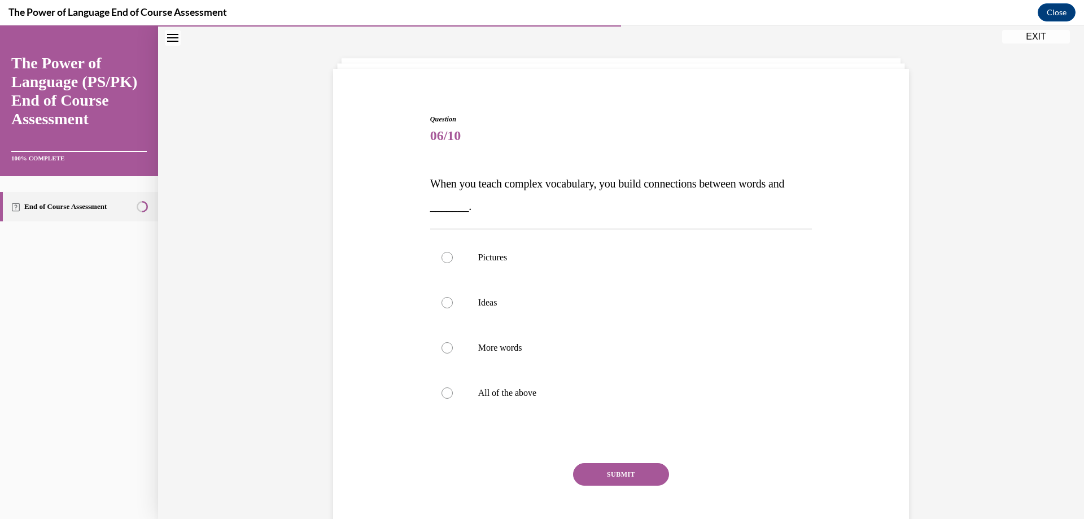
scroll to position [36, 0]
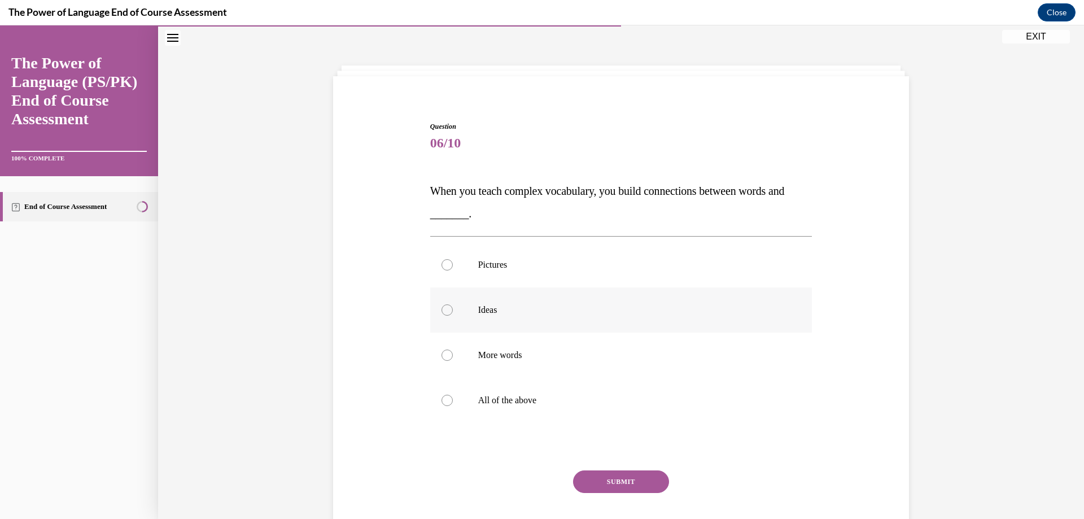
click at [442, 309] on div at bounding box center [447, 309] width 11 height 11
click at [442, 309] on input "Ideas" at bounding box center [447, 309] width 11 height 11
radio input "true"
click at [606, 478] on button "SUBMIT" at bounding box center [621, 481] width 96 height 23
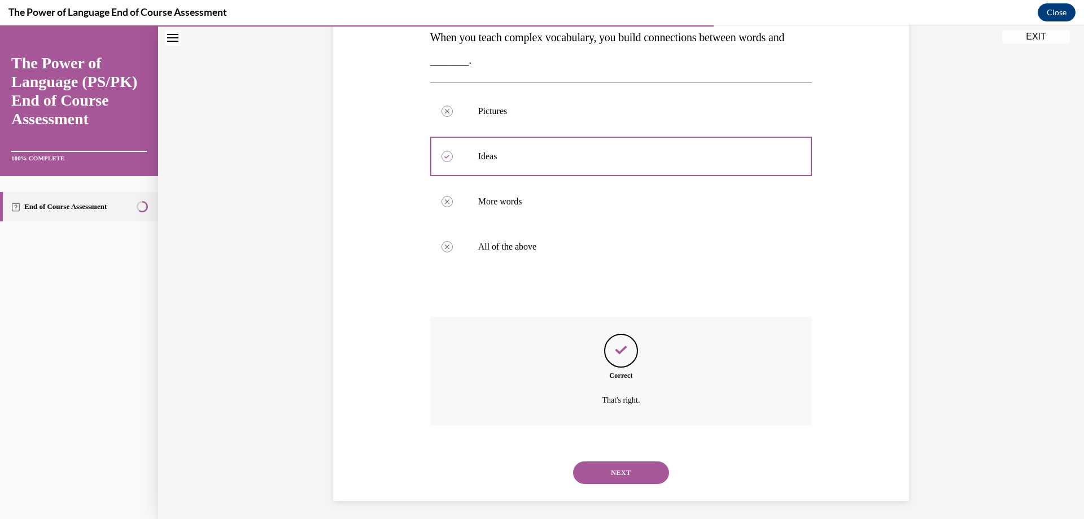
scroll to position [194, 0]
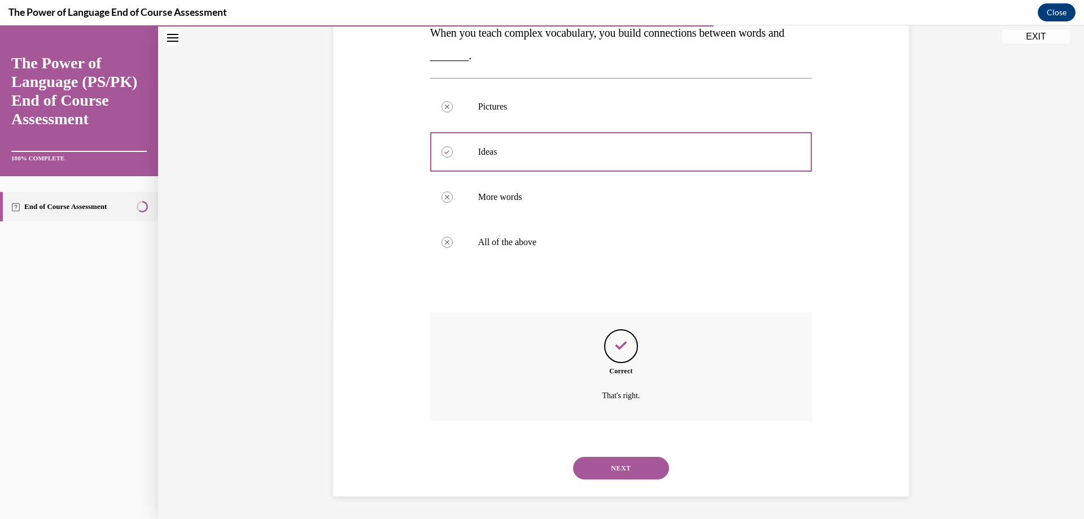
click at [608, 471] on button "NEXT" at bounding box center [621, 468] width 96 height 23
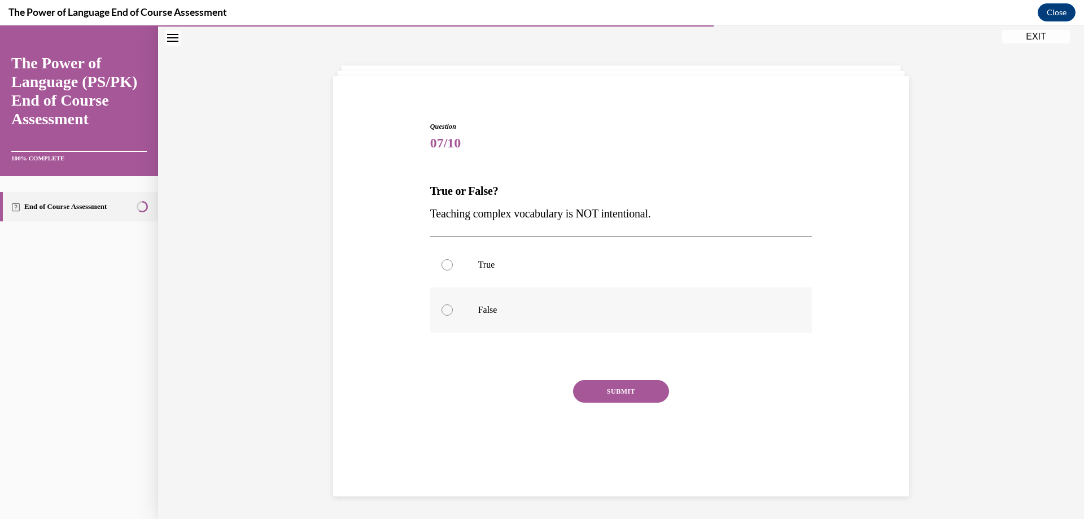
click at [444, 308] on div at bounding box center [447, 309] width 11 height 11
click at [444, 308] on input "False" at bounding box center [447, 309] width 11 height 11
radio input "true"
click at [585, 385] on button "SUBMIT" at bounding box center [621, 391] width 96 height 23
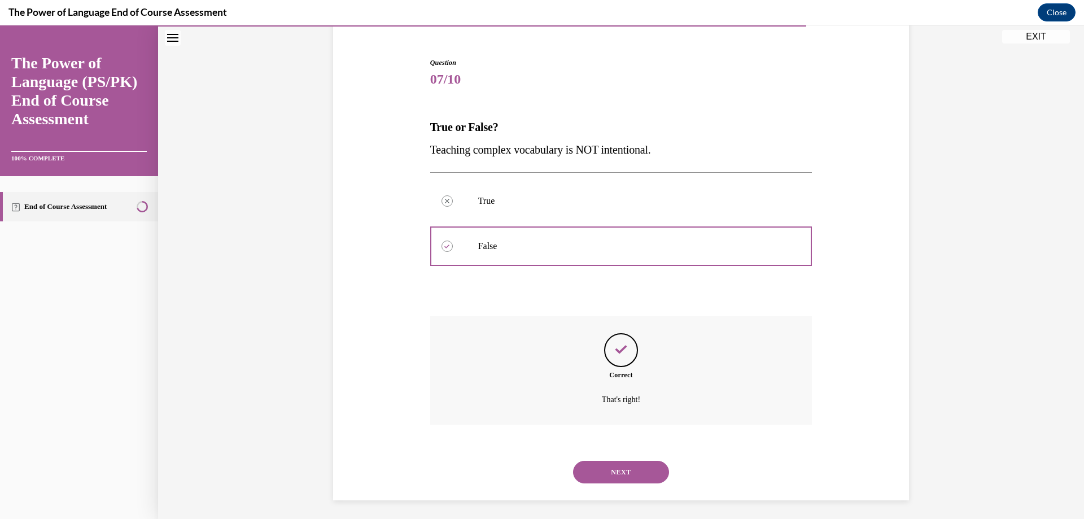
scroll to position [103, 0]
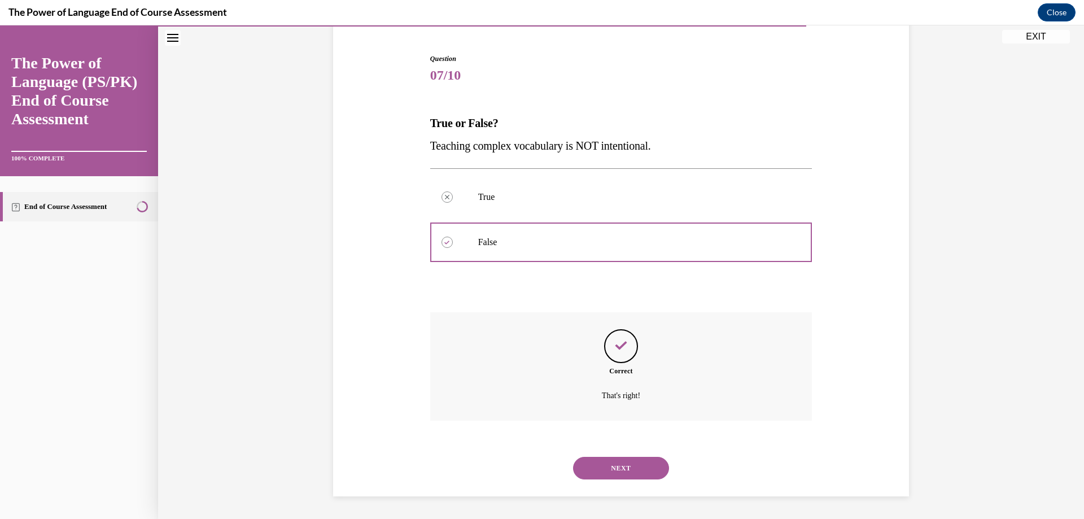
click at [626, 469] on button "NEXT" at bounding box center [621, 468] width 96 height 23
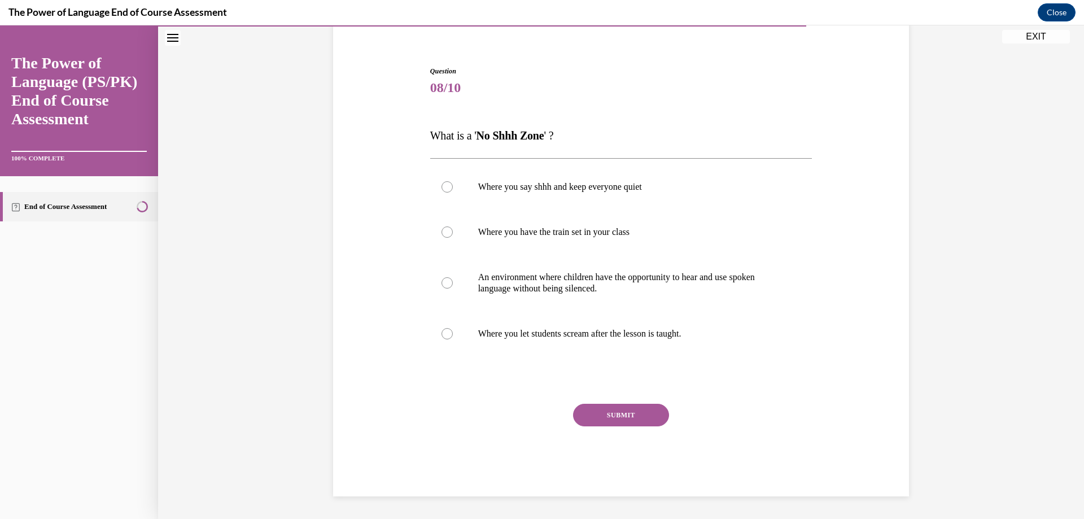
scroll to position [47, 0]
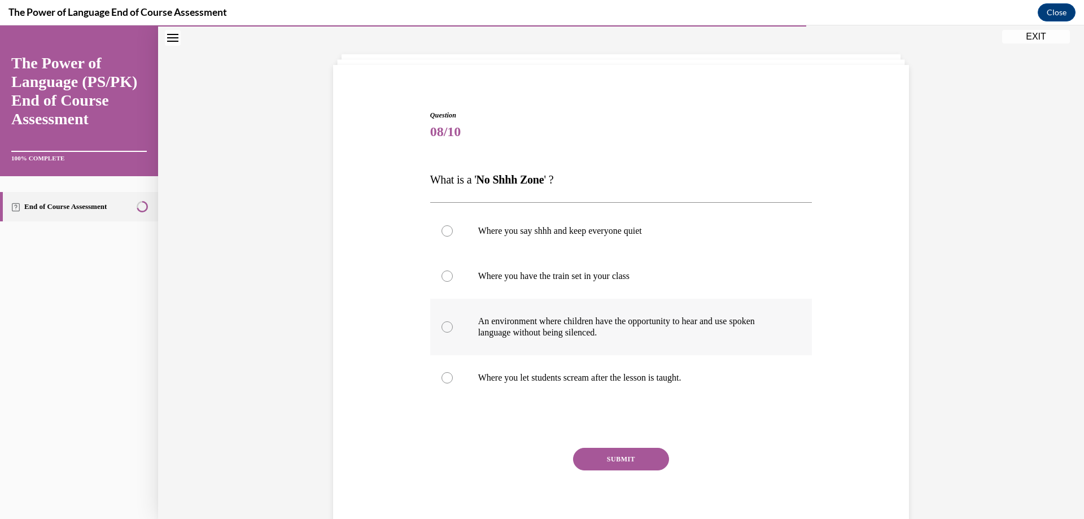
click at [444, 324] on div at bounding box center [447, 326] width 11 height 11
click at [444, 324] on input "An environment where children have the opportunity to hear and use spoken langu…" at bounding box center [447, 326] width 11 height 11
radio input "true"
click at [601, 459] on button "SUBMIT" at bounding box center [621, 459] width 96 height 23
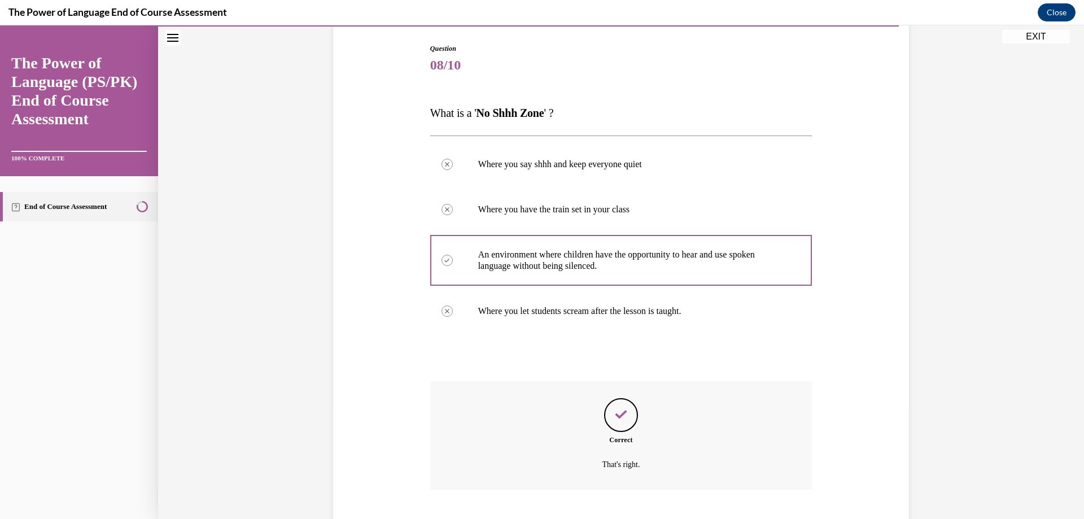
scroll to position [182, 0]
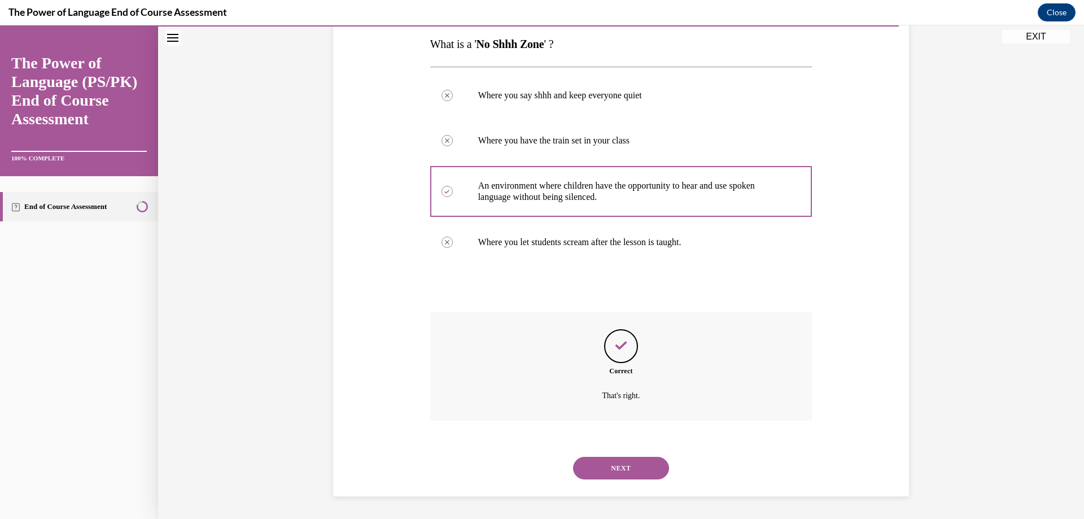
click at [608, 466] on button "NEXT" at bounding box center [621, 468] width 96 height 23
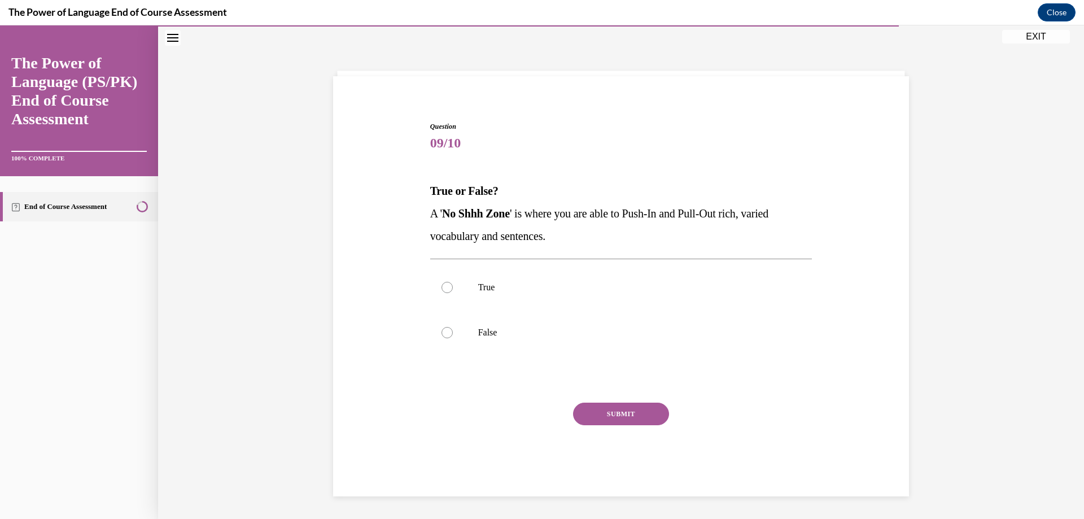
scroll to position [36, 0]
click at [442, 286] on div at bounding box center [447, 287] width 11 height 11
click at [442, 286] on input "True" at bounding box center [447, 287] width 11 height 11
radio input "true"
click at [613, 413] on button "SUBMIT" at bounding box center [621, 414] width 96 height 23
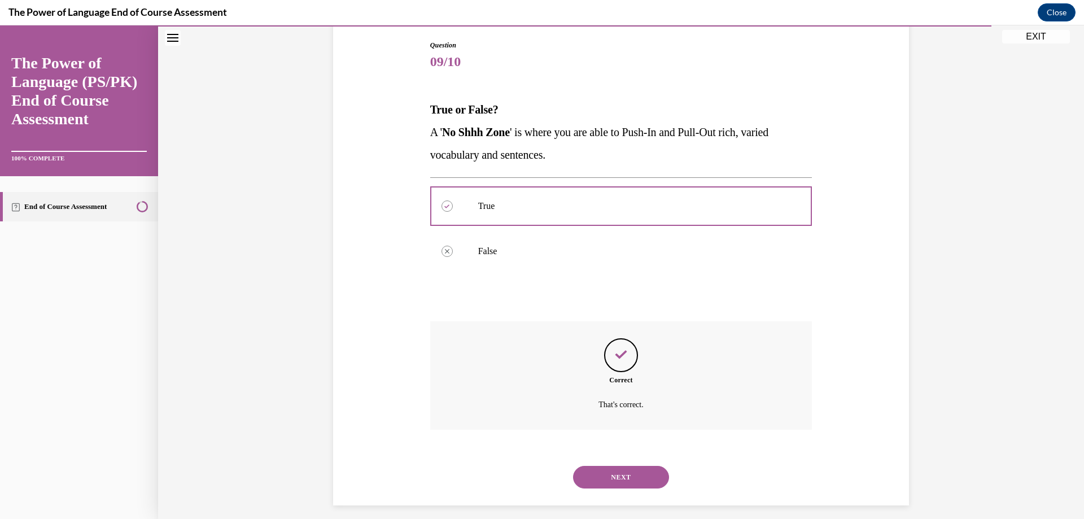
scroll to position [126, 0]
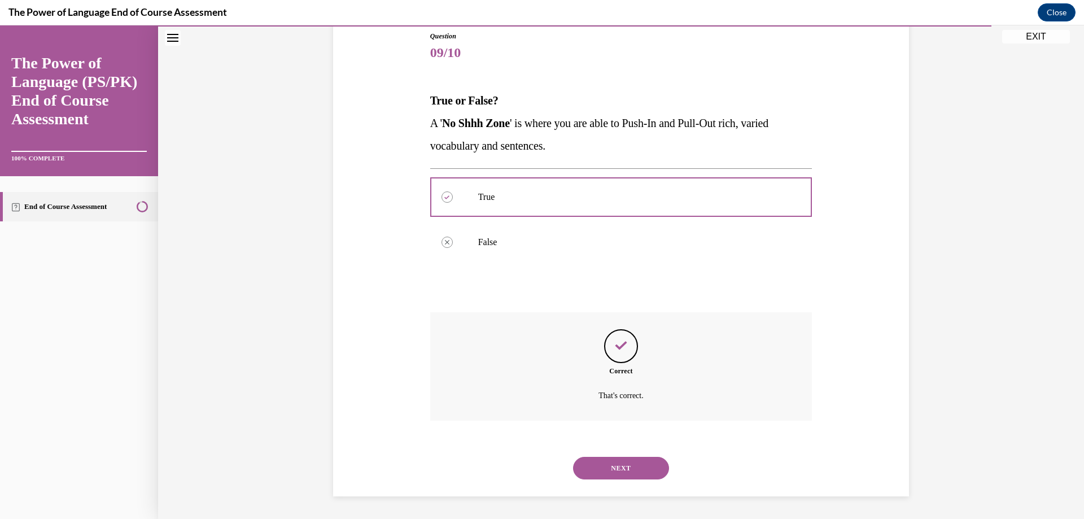
click at [621, 465] on button "NEXT" at bounding box center [621, 468] width 96 height 23
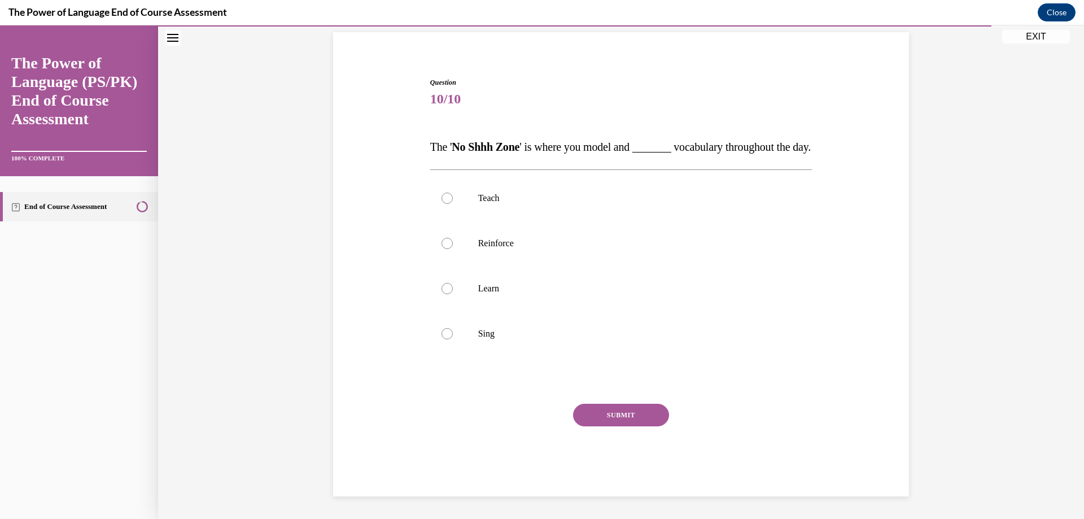
scroll to position [36, 0]
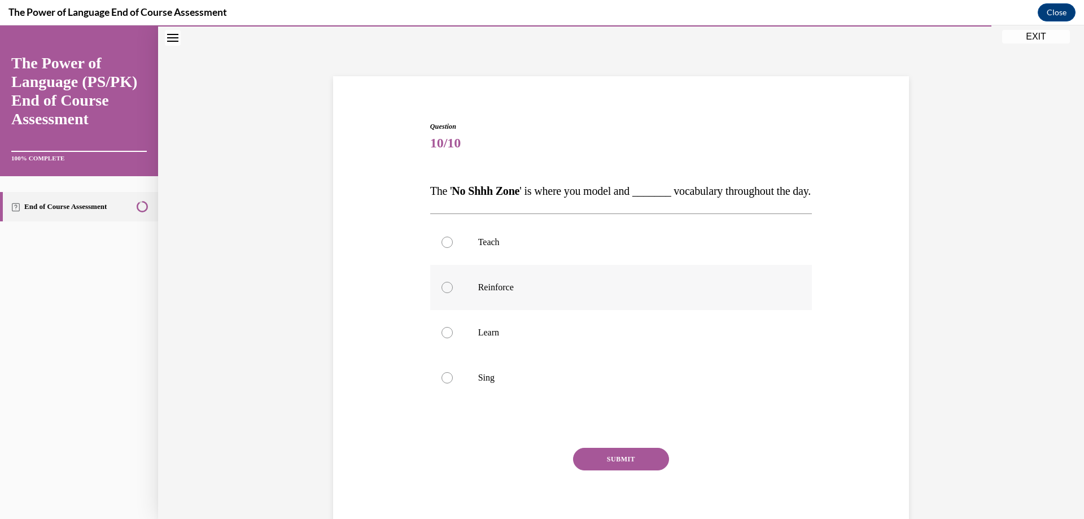
click at [442, 293] on div at bounding box center [447, 287] width 11 height 11
click at [442, 293] on input "Reinforce" at bounding box center [447, 287] width 11 height 11
radio input "true"
click at [605, 470] on button "SUBMIT" at bounding box center [621, 459] width 96 height 23
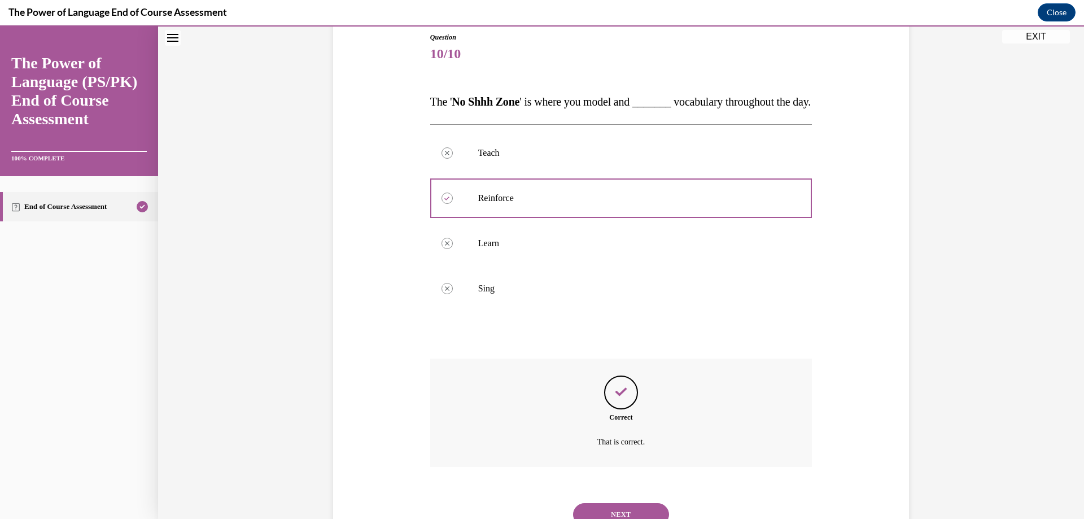
scroll to position [194, 0]
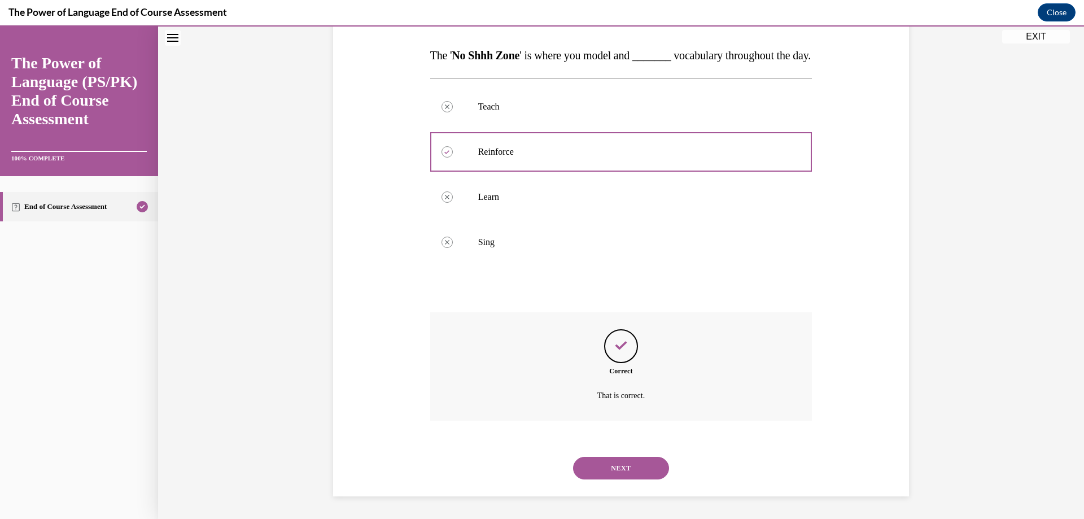
click at [614, 468] on button "NEXT" at bounding box center [621, 468] width 96 height 23
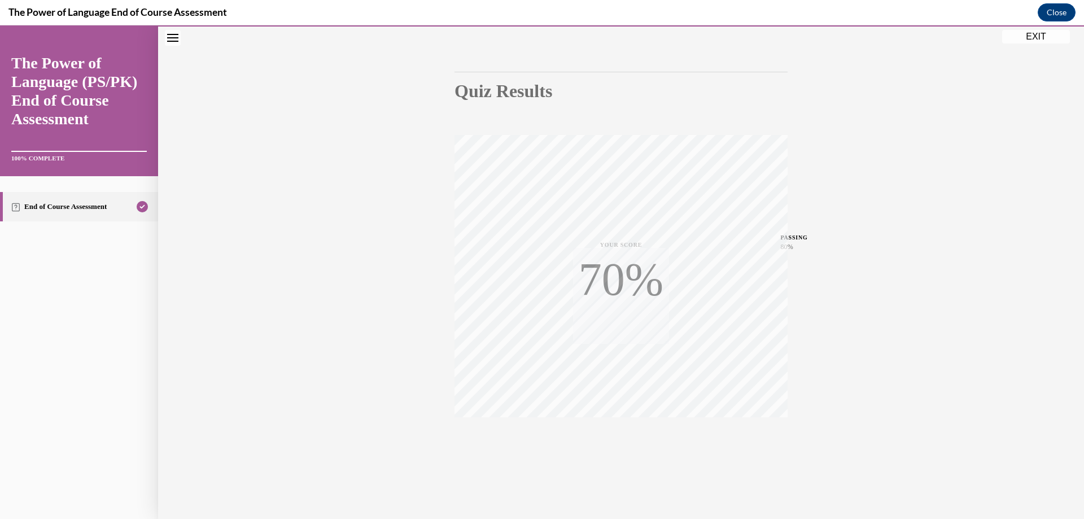
scroll to position [85, 0]
click at [1037, 34] on button "EXIT" at bounding box center [1036, 37] width 68 height 14
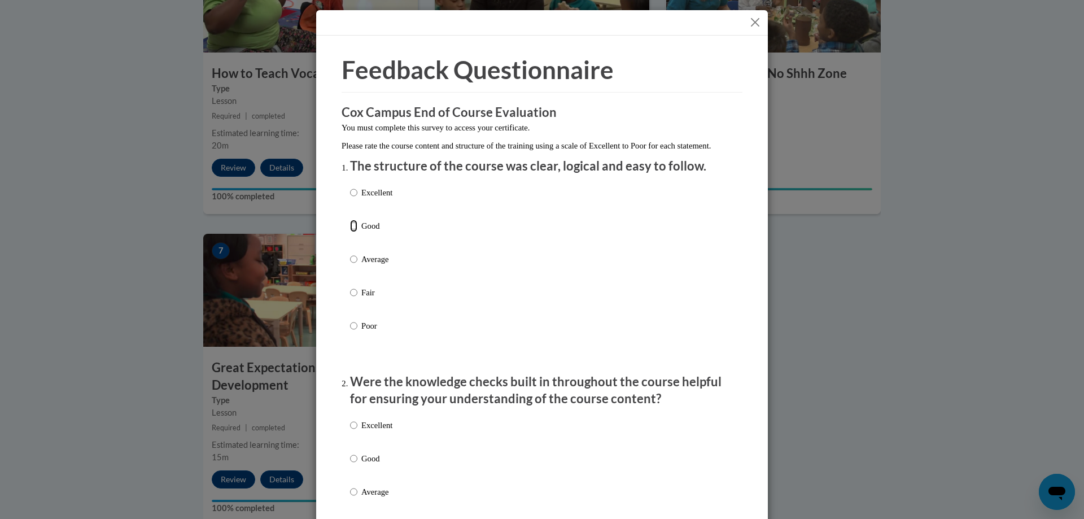
click at [352, 232] on input "Good" at bounding box center [353, 226] width 7 height 12
radio input "true"
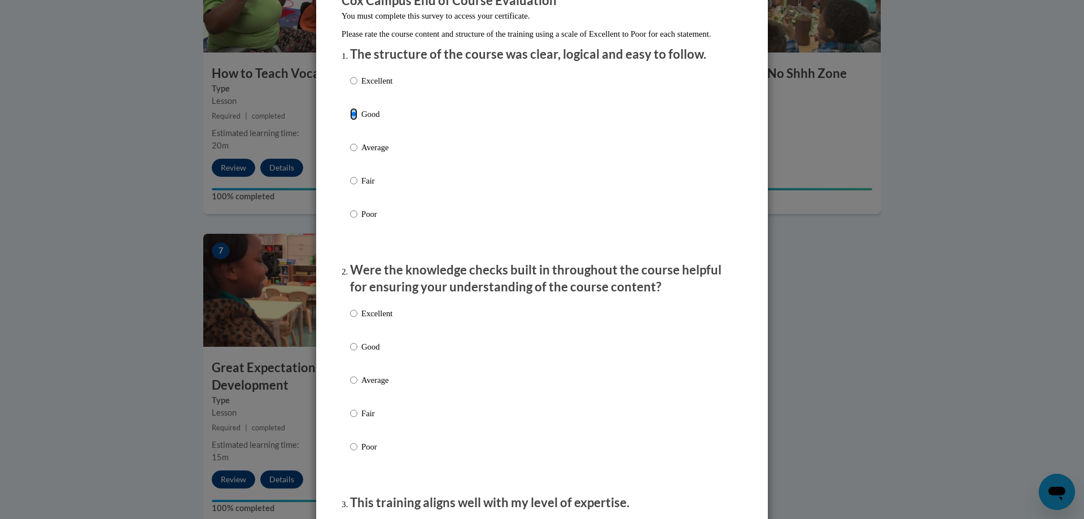
scroll to position [169, 0]
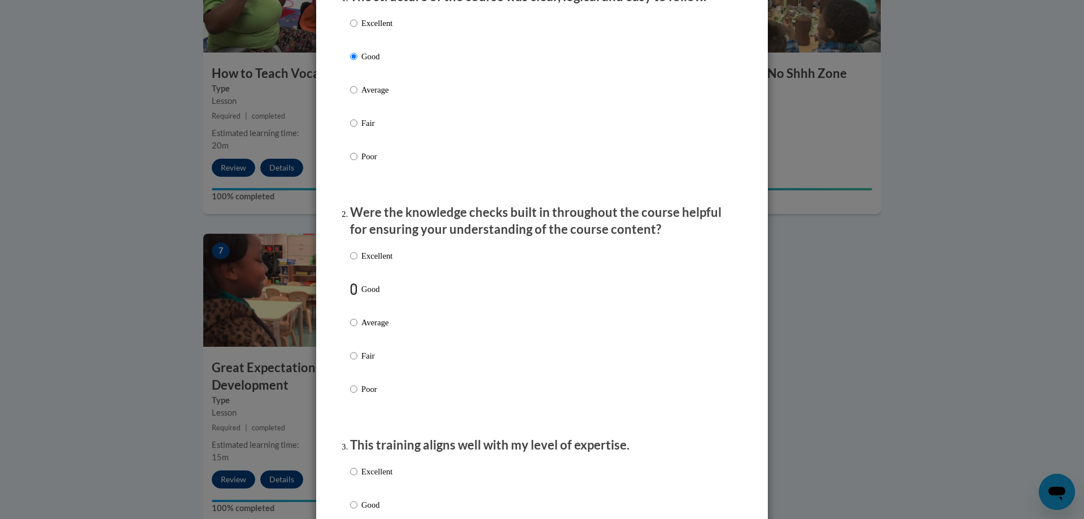
click at [351, 295] on input "Good" at bounding box center [353, 289] width 7 height 12
radio input "true"
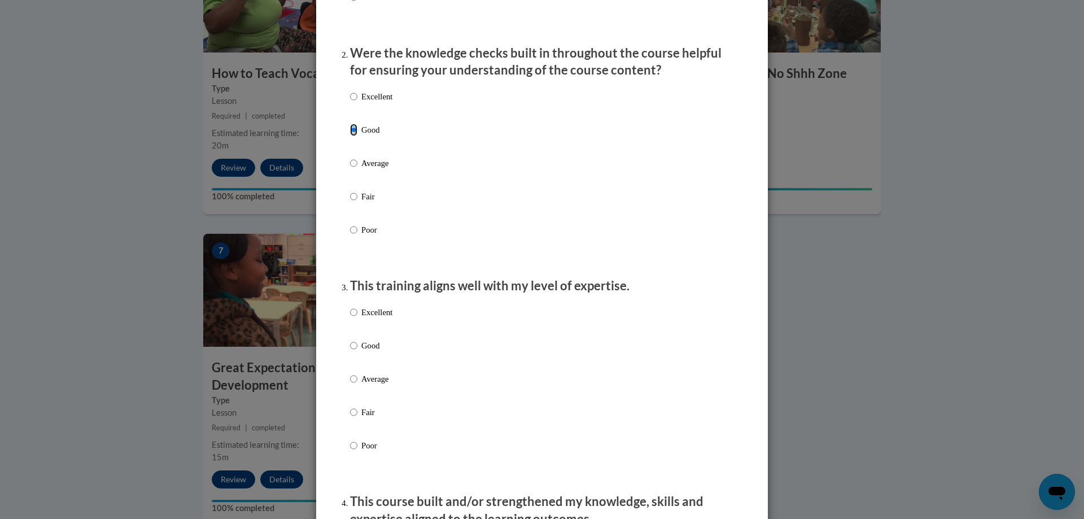
scroll to position [339, 0]
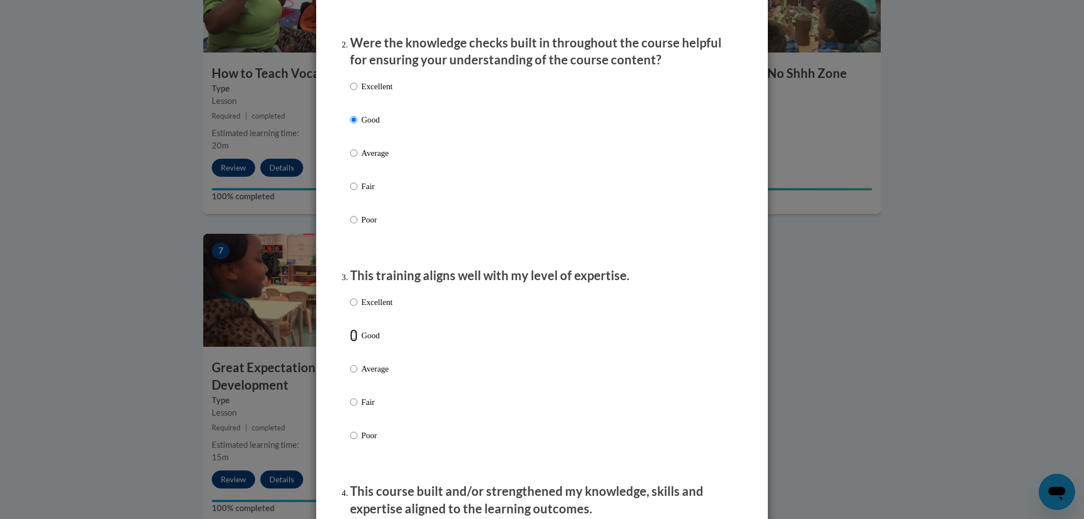
drag, startPoint x: 348, startPoint y: 348, endPoint x: 368, endPoint y: 354, distance: 20.7
click at [350, 342] on input "Good" at bounding box center [353, 335] width 7 height 12
radio input "true"
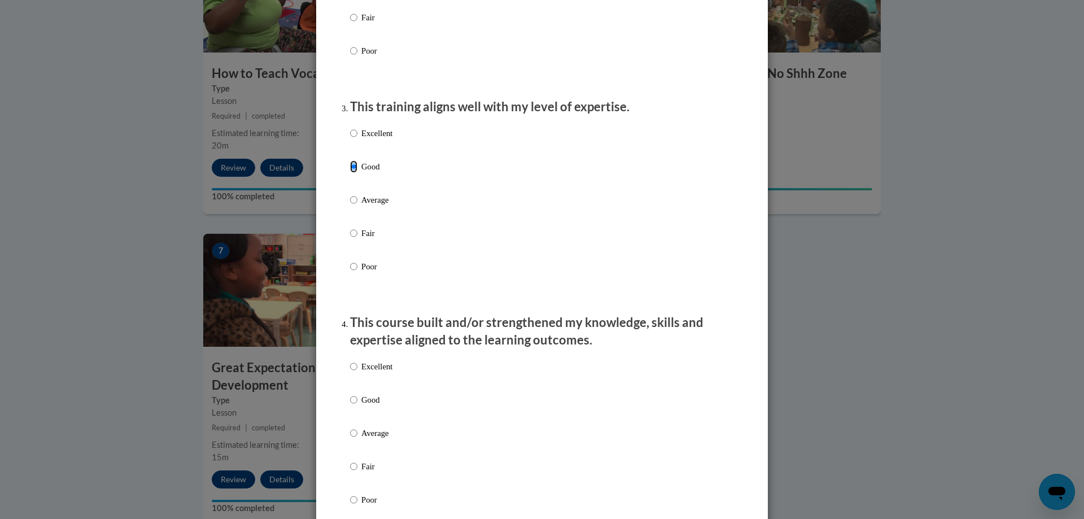
scroll to position [508, 0]
click at [352, 406] on input "Good" at bounding box center [353, 399] width 7 height 12
radio input "true"
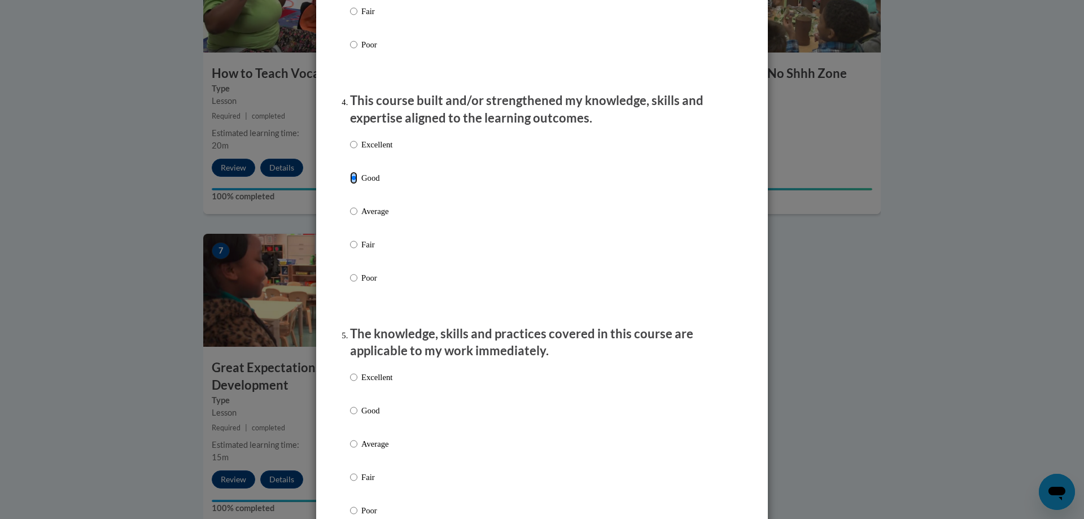
scroll to position [734, 0]
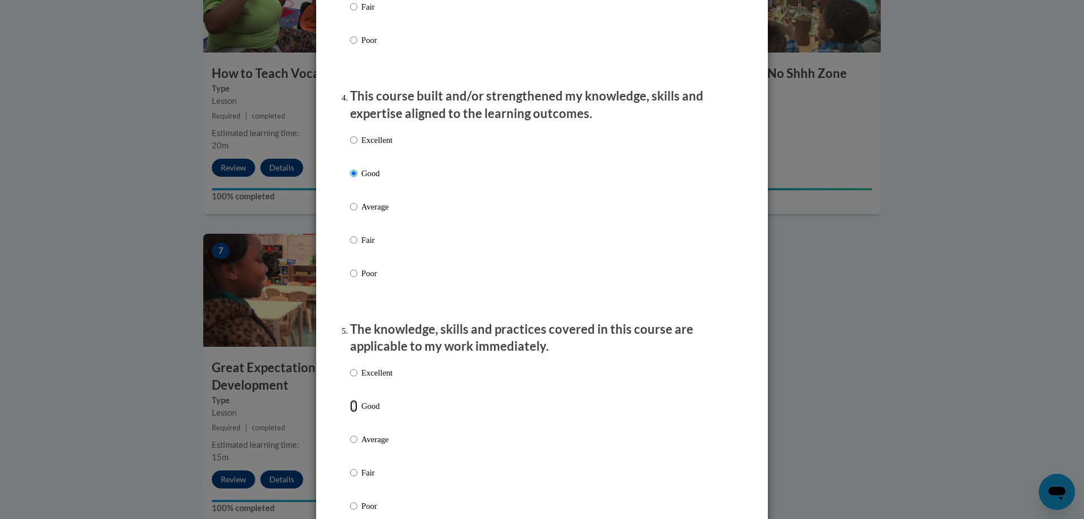
click at [350, 412] on input "Good" at bounding box center [353, 406] width 7 height 12
radio input "true"
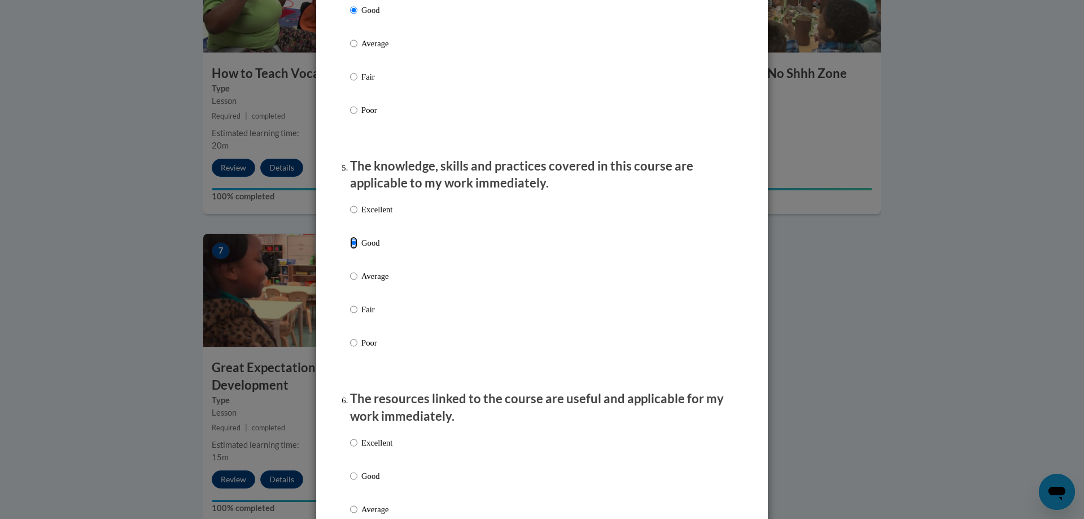
scroll to position [904, 0]
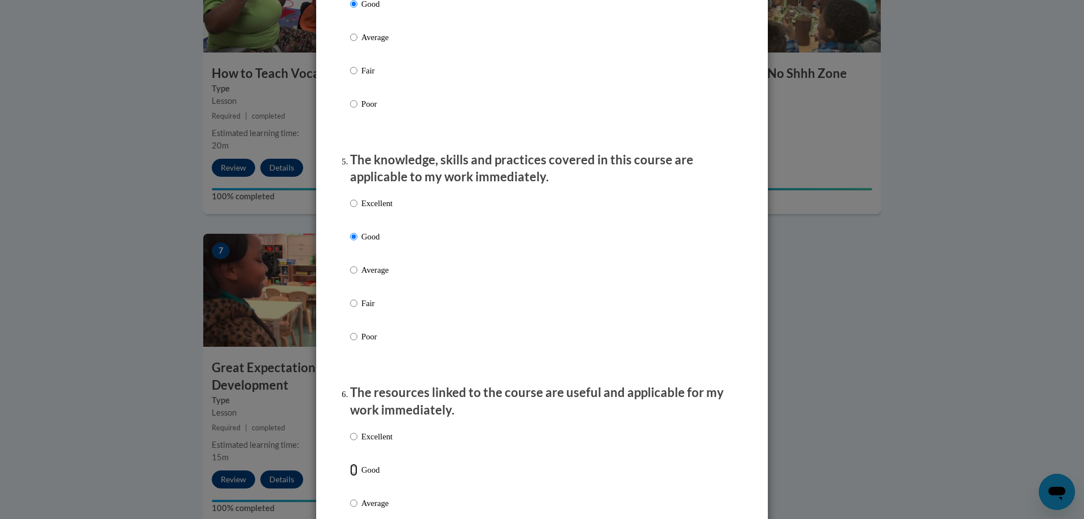
drag, startPoint x: 347, startPoint y: 480, endPoint x: 365, endPoint y: 480, distance: 18.1
click at [350, 476] on input "Good" at bounding box center [353, 470] width 7 height 12
radio input "true"
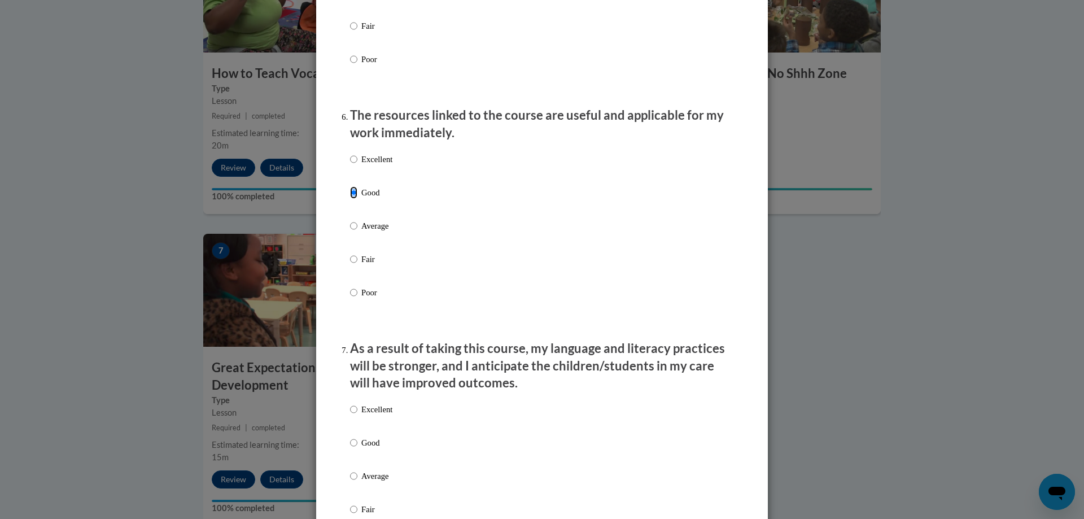
scroll to position [1186, 0]
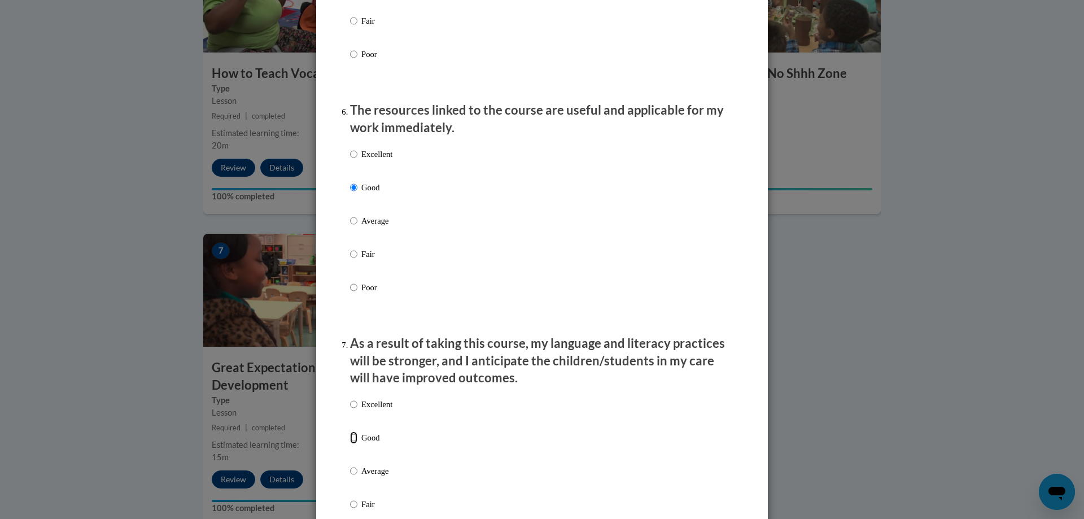
click at [350, 444] on input "Good" at bounding box center [353, 437] width 7 height 12
radio input "true"
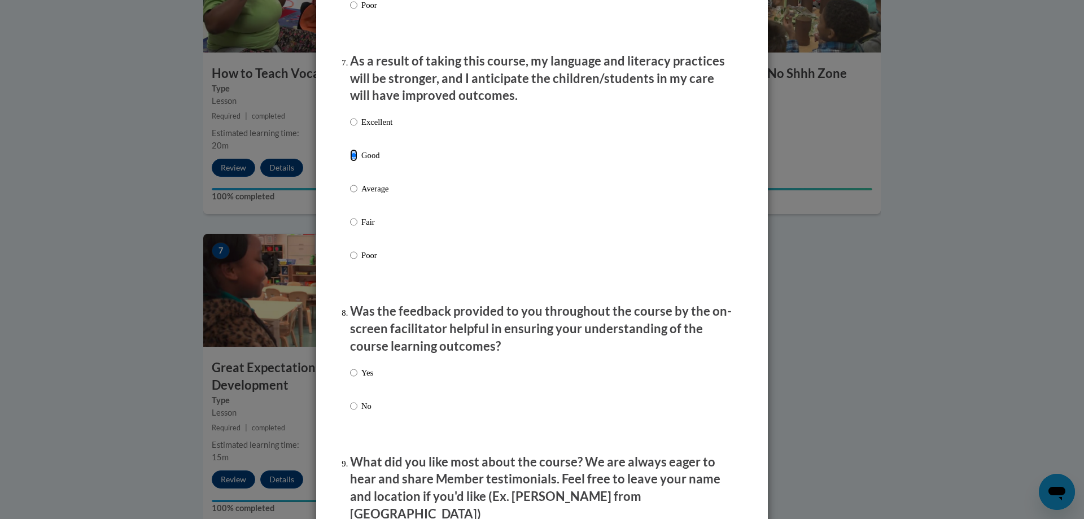
scroll to position [1525, 0]
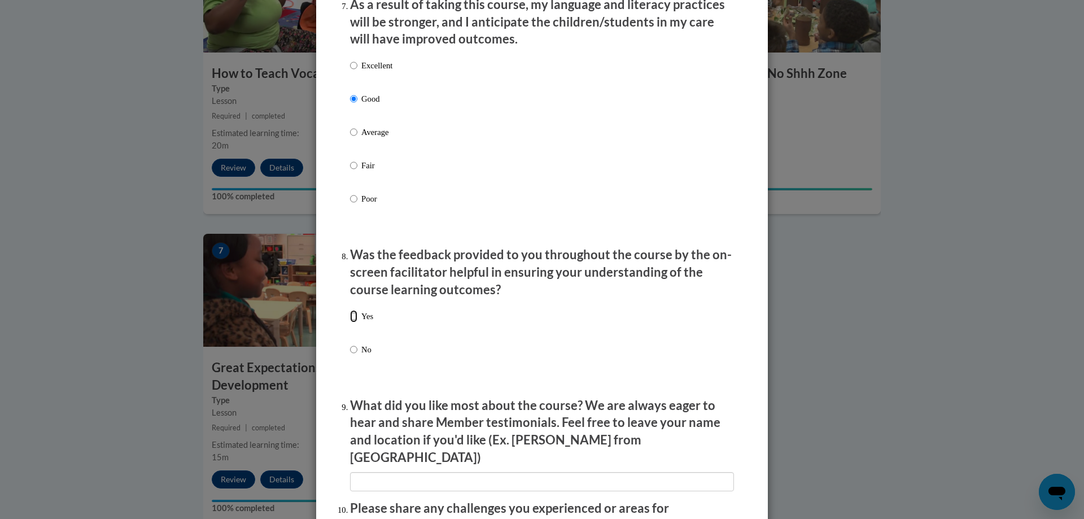
click at [350, 320] on input "Yes" at bounding box center [353, 316] width 7 height 12
radio input "true"
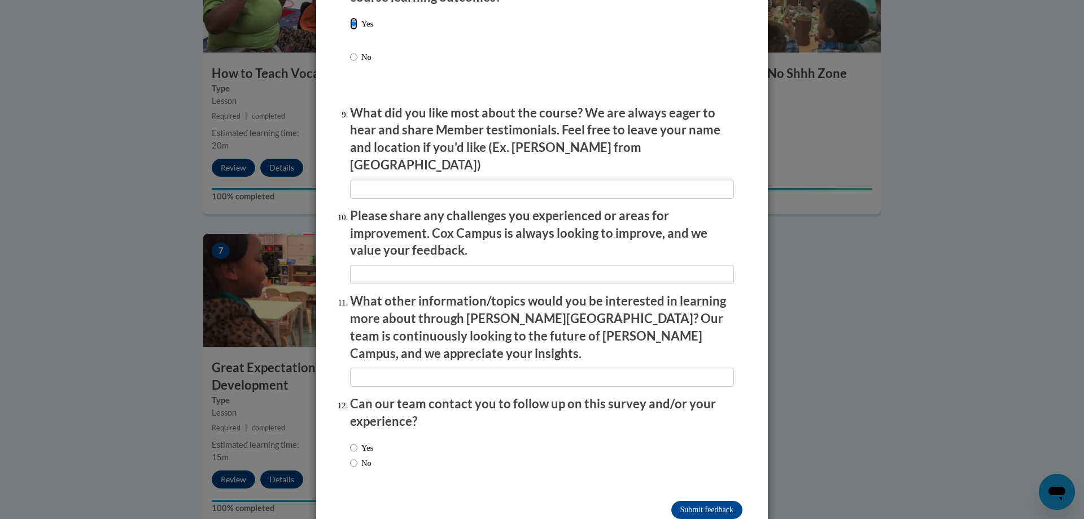
scroll to position [1828, 0]
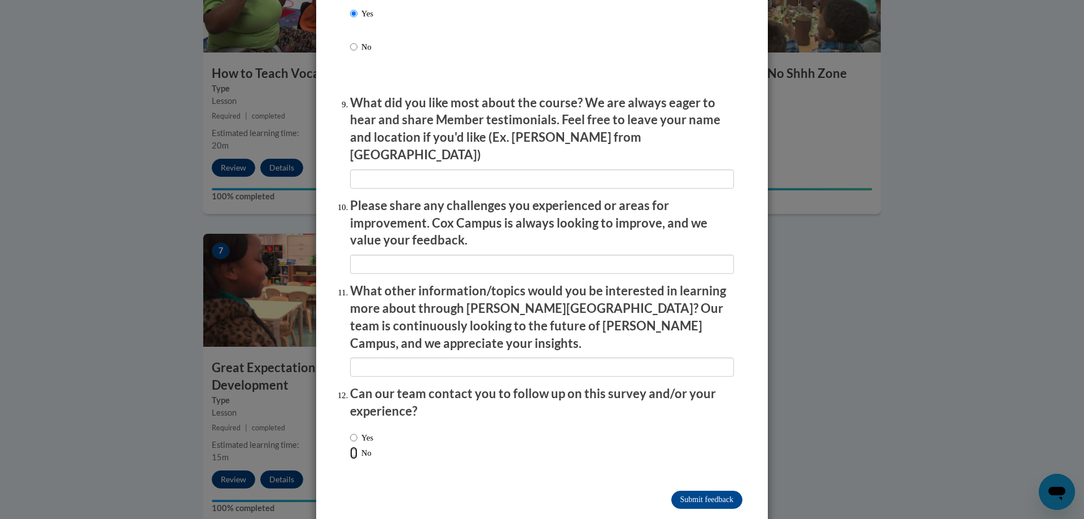
drag, startPoint x: 350, startPoint y: 425, endPoint x: 415, endPoint y: 446, distance: 68.8
click at [350, 447] on input "No" at bounding box center [353, 453] width 7 height 12
radio input "true"
click at [685, 491] on input "Submit feedback" at bounding box center [707, 500] width 71 height 18
